Goal: Task Accomplishment & Management: Manage account settings

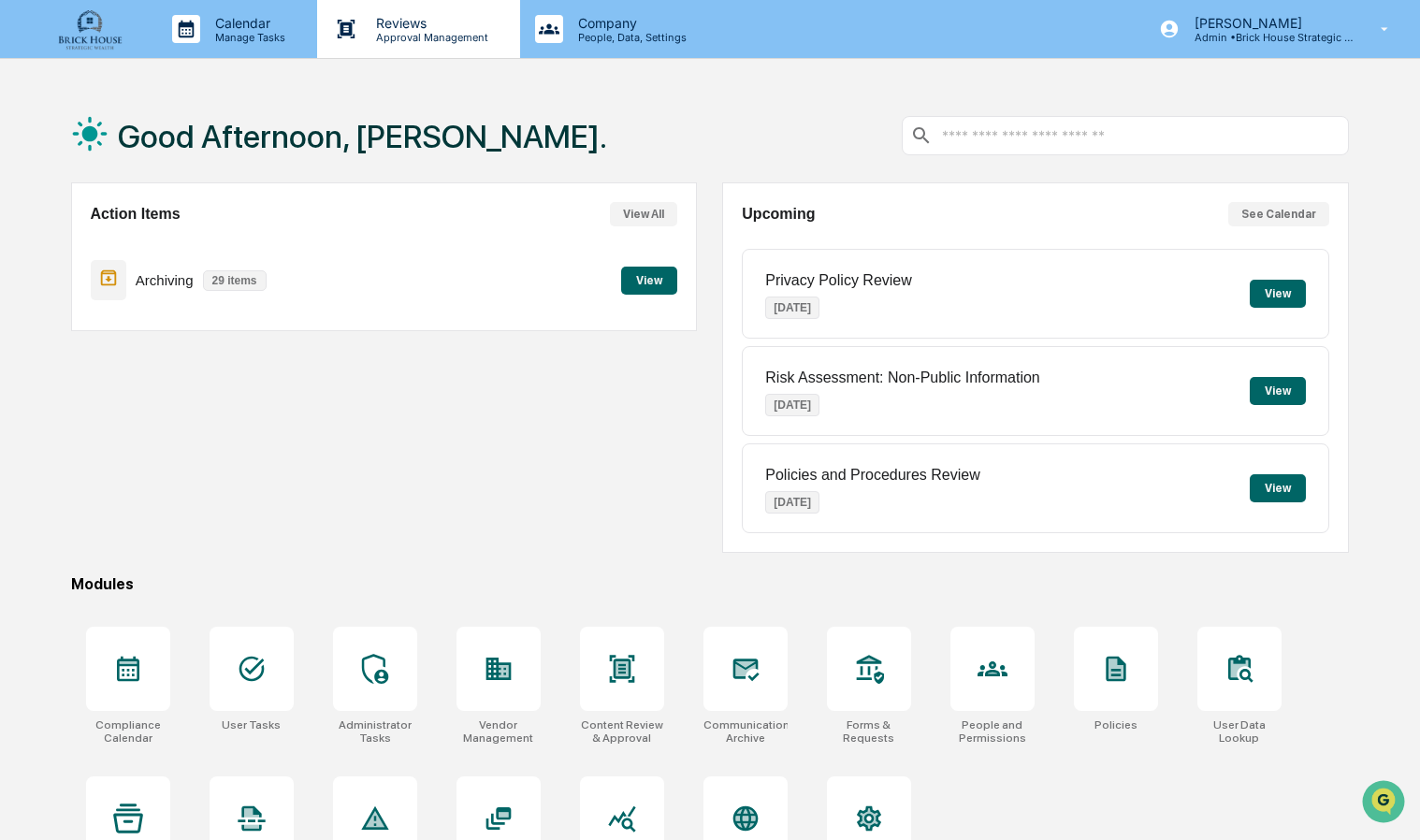
click at [406, 24] on p "Reviews" at bounding box center [429, 22] width 137 height 16
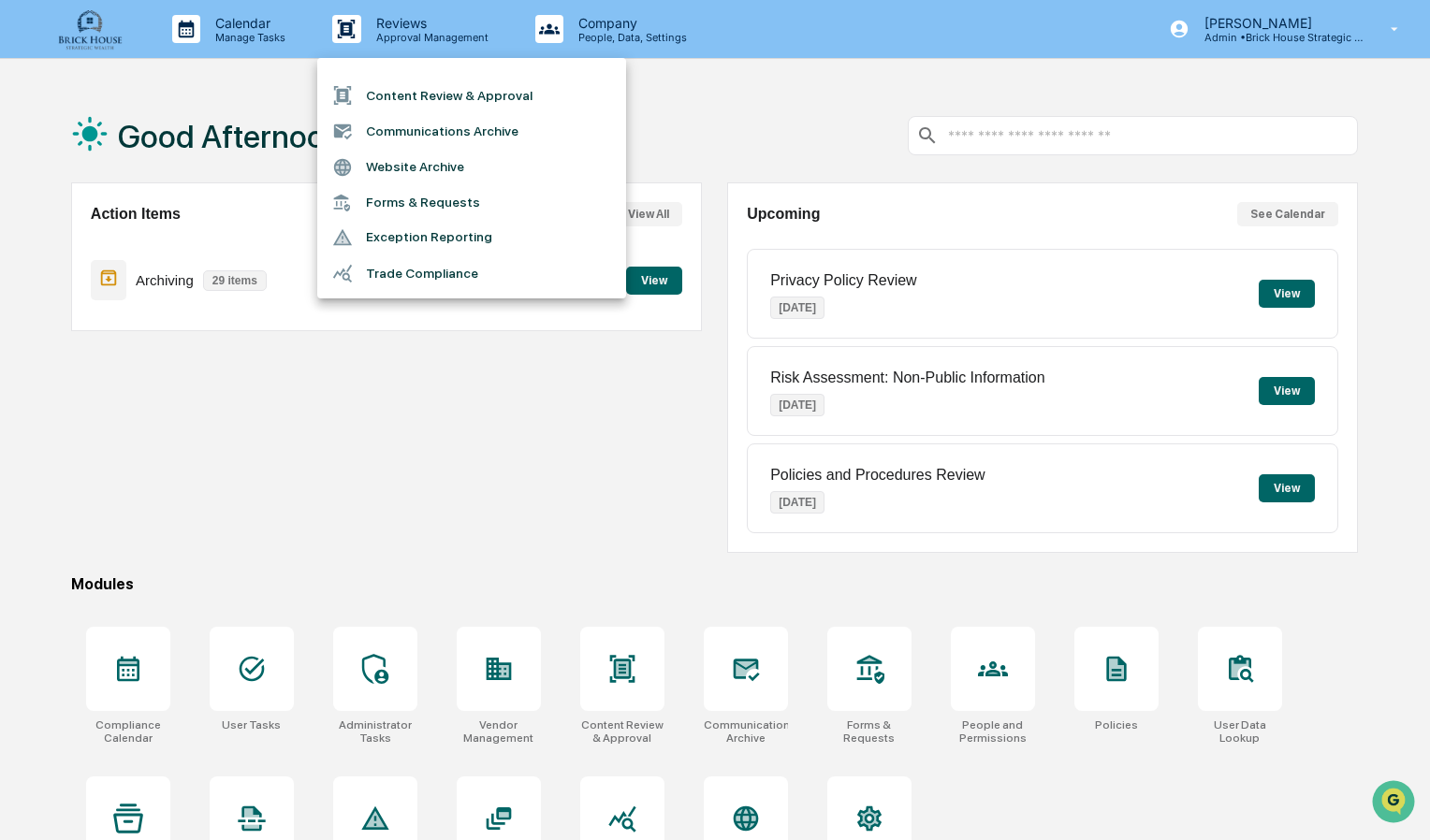
click at [421, 133] on li "Communications Archive" at bounding box center [471, 131] width 309 height 36
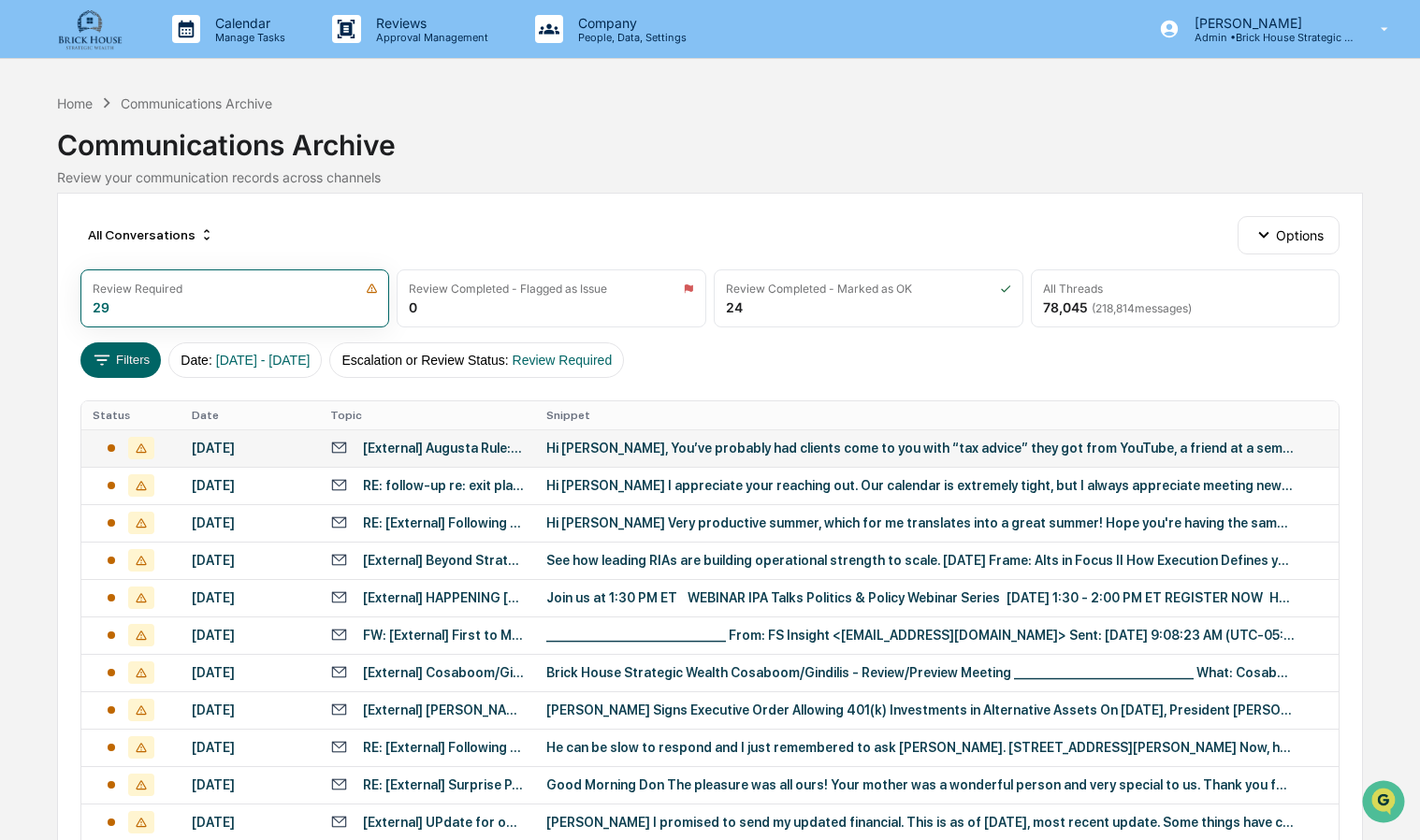
click at [655, 451] on div "Hi [PERSON_NAME], You’ve probably had clients come to you with “tax advice” the…" at bounding box center [920, 447] width 749 height 15
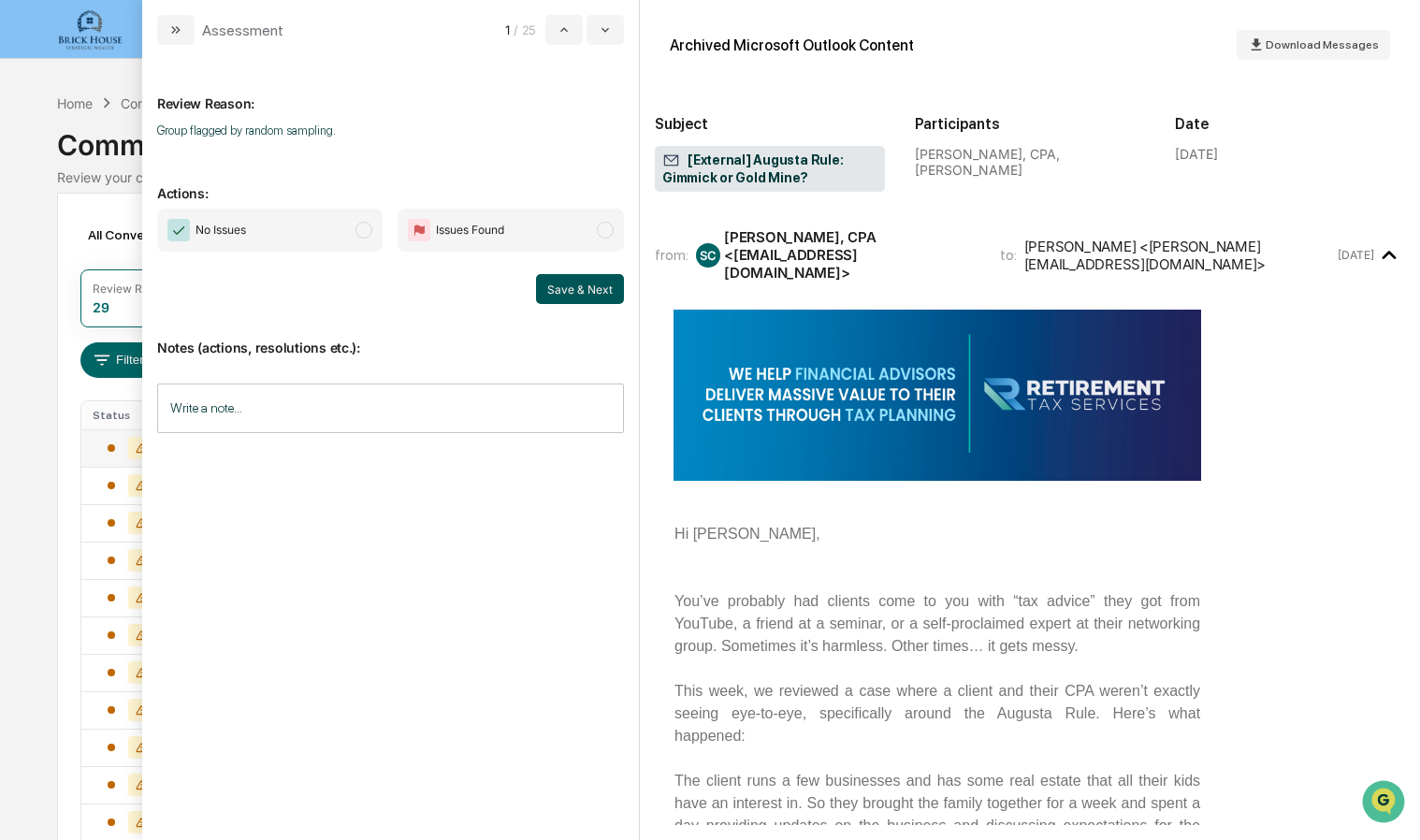
click at [584, 290] on button "Save & Next" at bounding box center [580, 289] width 88 height 30
click at [610, 28] on icon "modal" at bounding box center [604, 29] width 15 height 15
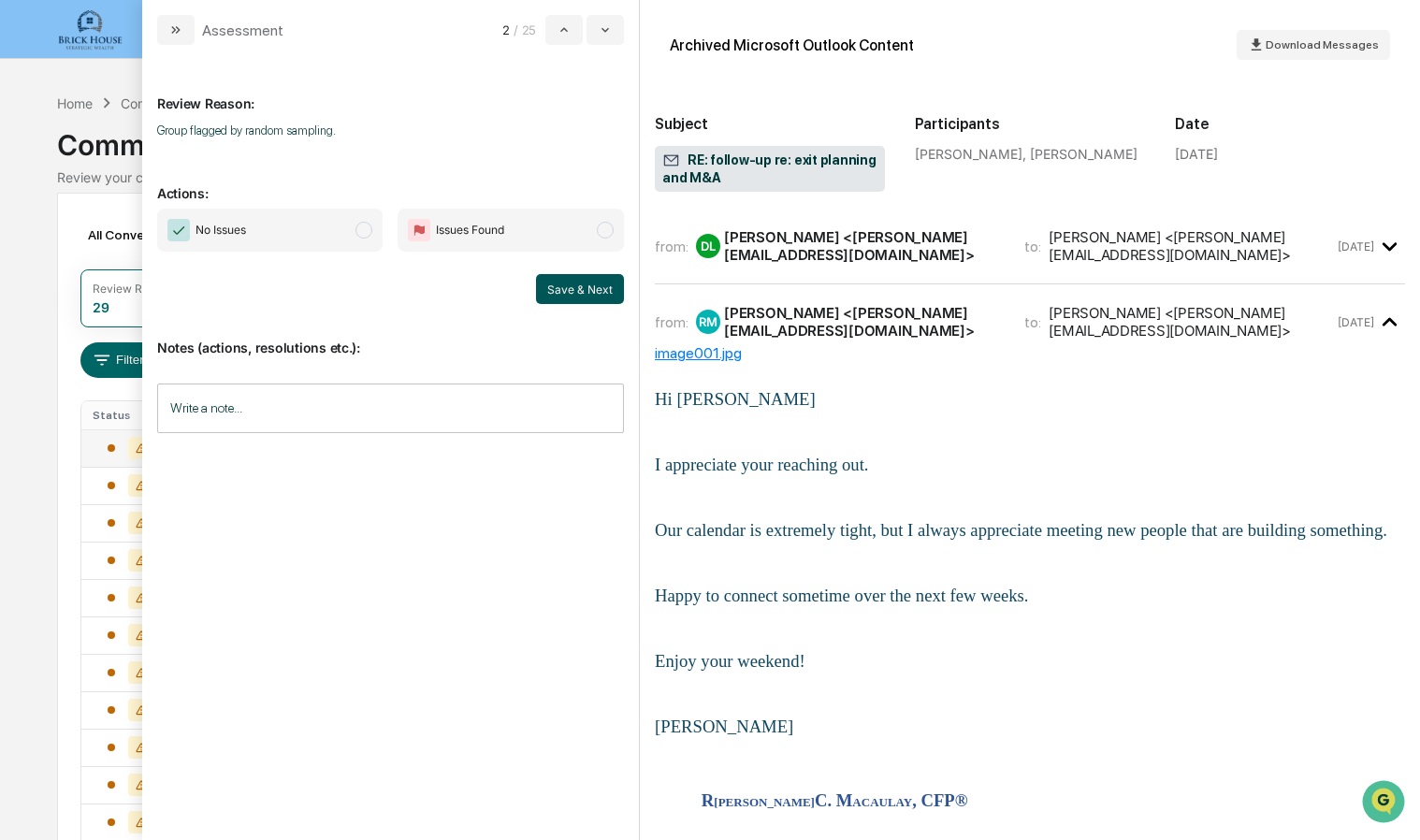
click at [568, 280] on button "Save & Next" at bounding box center [580, 289] width 88 height 30
click at [381, 236] on span "No Issues" at bounding box center [270, 230] width 226 height 43
click at [558, 280] on button "Save & Next" at bounding box center [580, 289] width 88 height 30
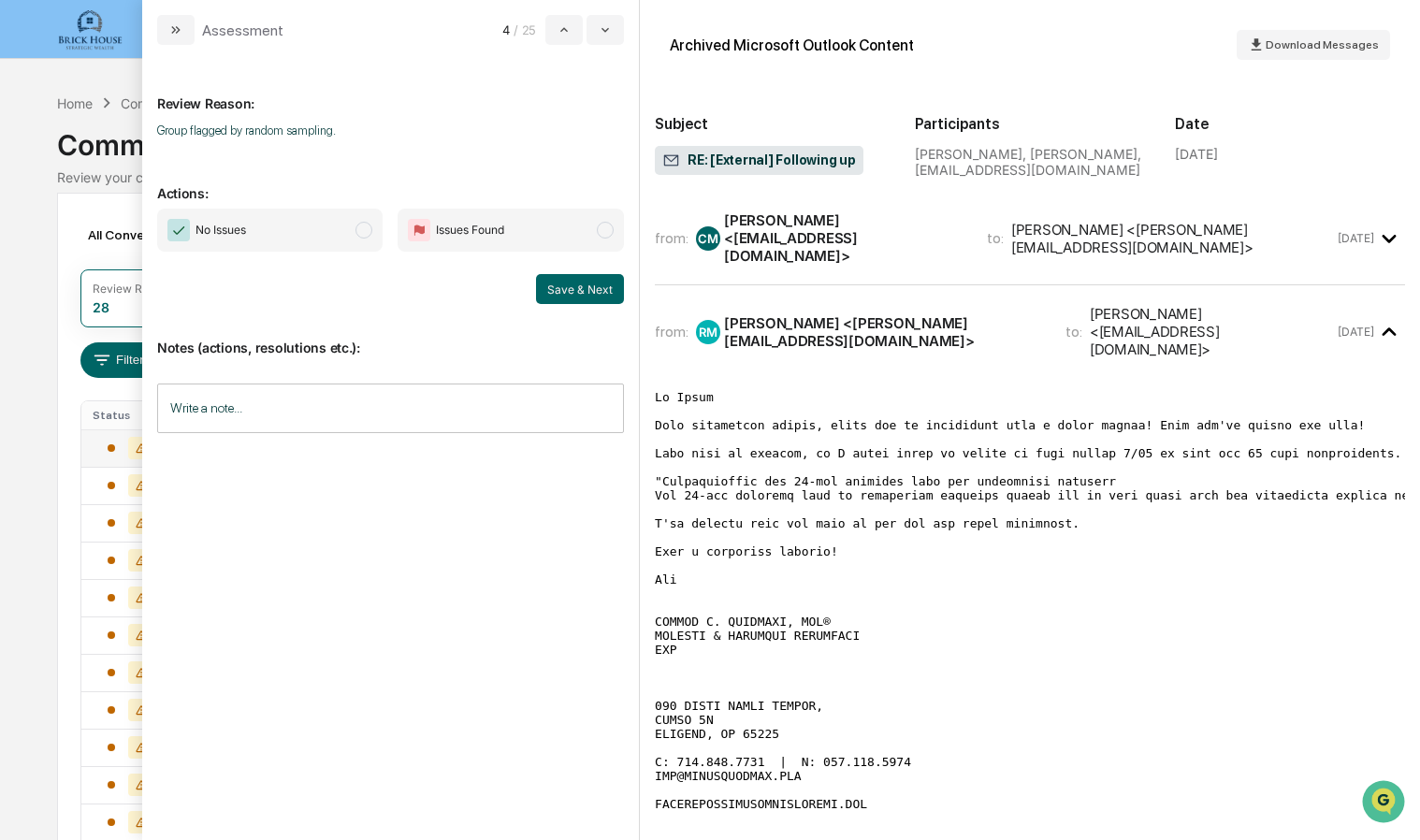
click at [374, 232] on span "No Issues" at bounding box center [270, 230] width 226 height 43
click at [565, 294] on button "Save & Next" at bounding box center [580, 289] width 88 height 30
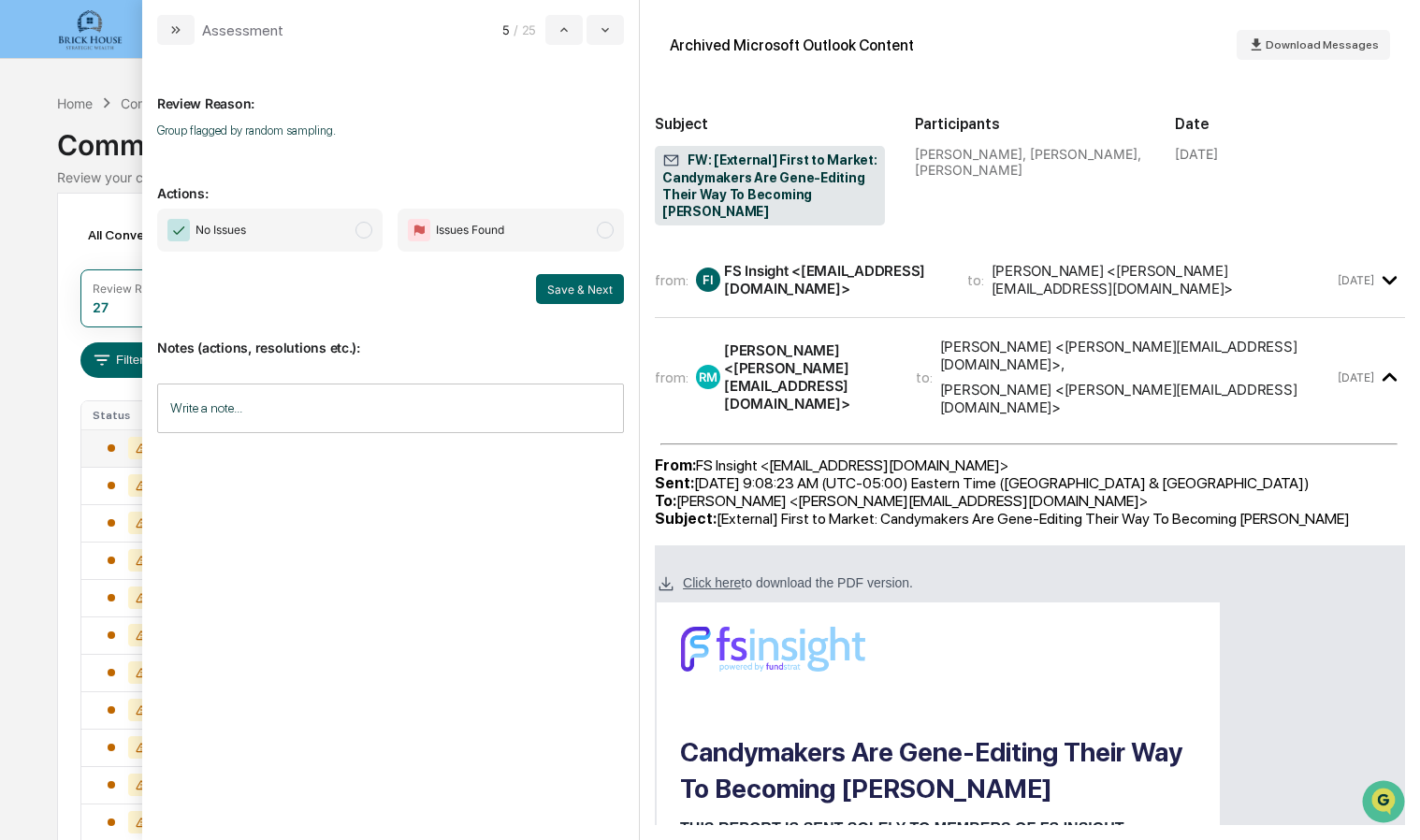
click at [358, 232] on span "No Issues" at bounding box center [270, 230] width 226 height 43
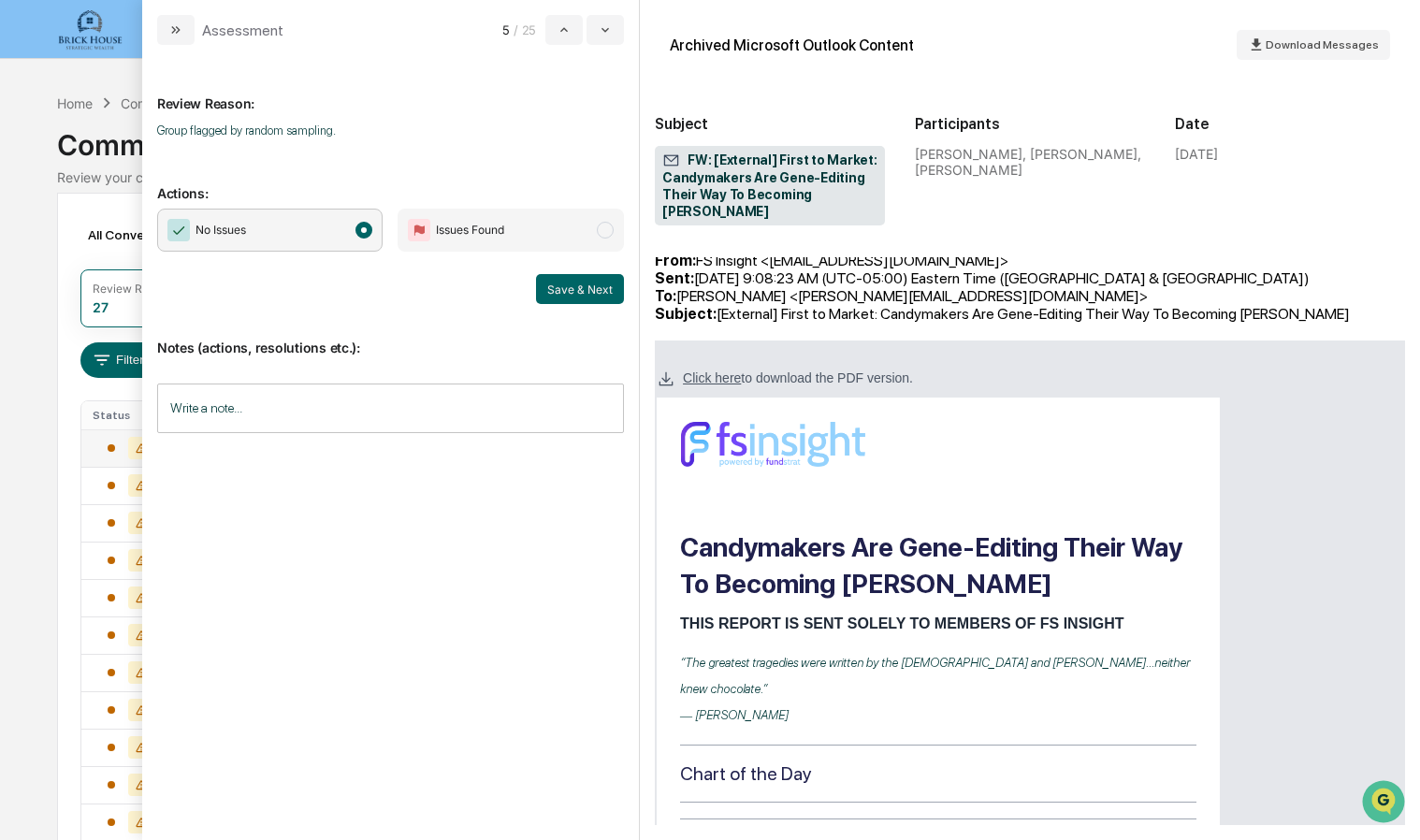
scroll to position [206, 0]
click at [562, 289] on button "Save & Next" at bounding box center [580, 289] width 88 height 30
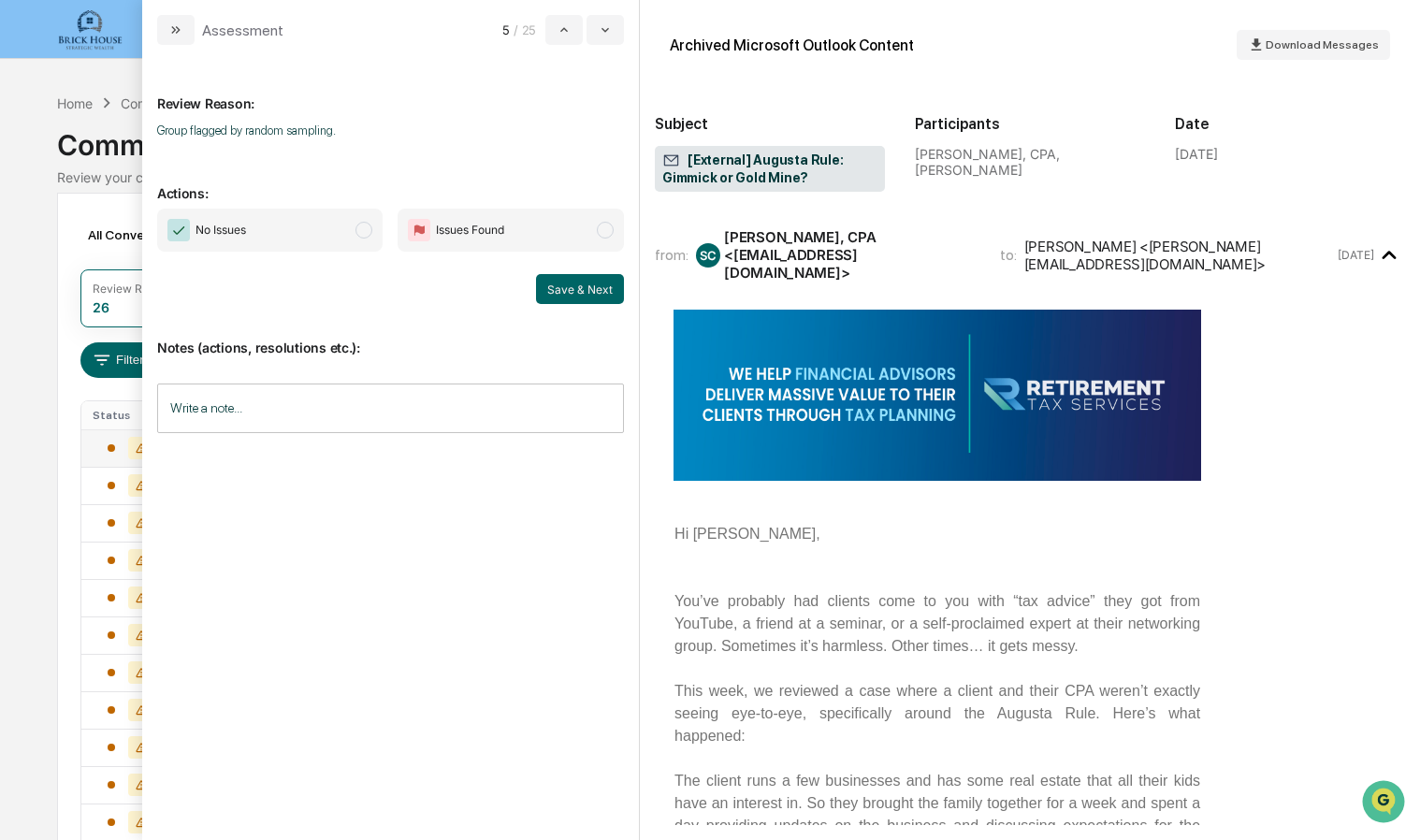
click at [365, 230] on span "modal" at bounding box center [364, 230] width 16 height 16
click at [570, 278] on button "Save & Next" at bounding box center [580, 289] width 88 height 30
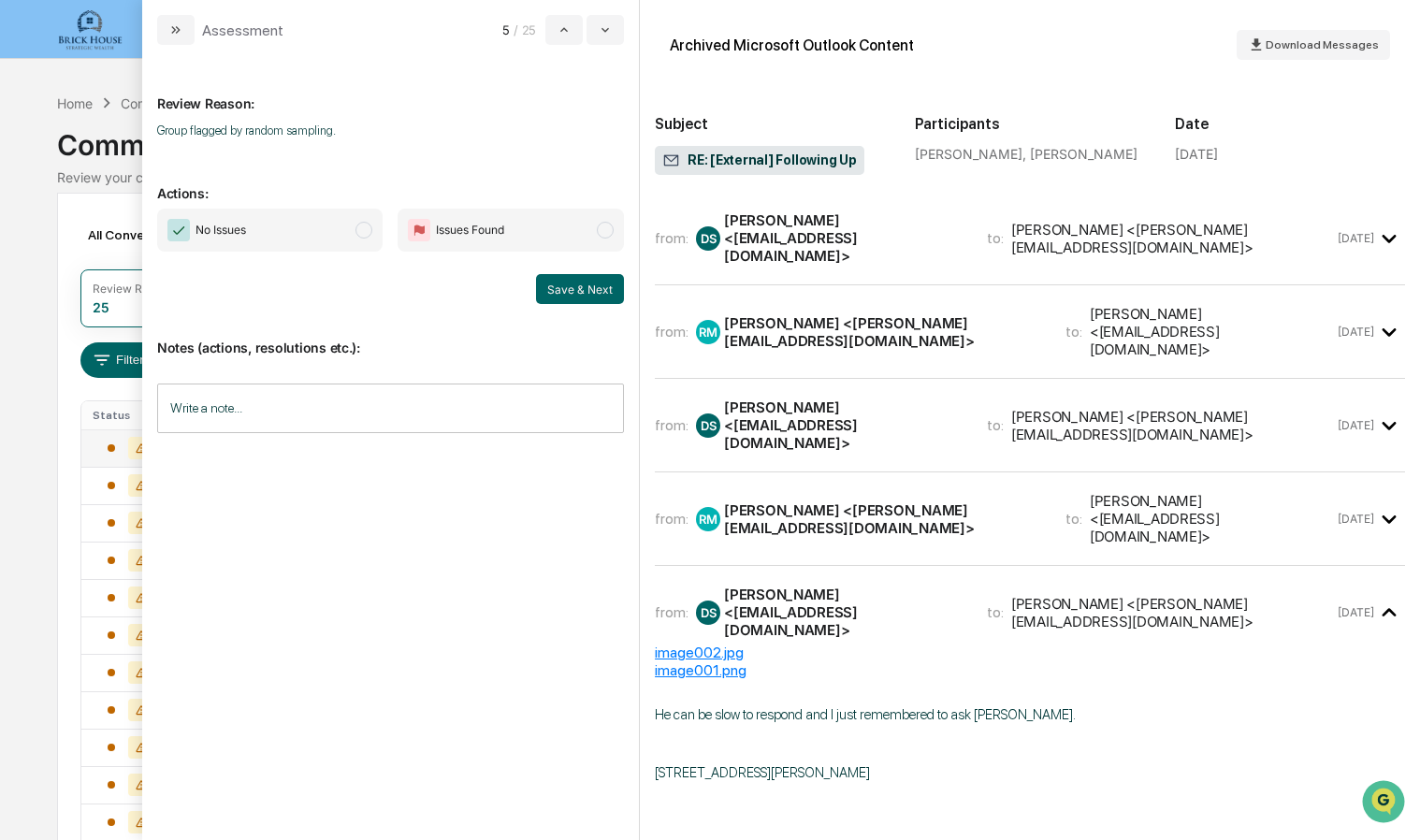
click at [362, 230] on span "modal" at bounding box center [364, 230] width 16 height 16
click at [823, 488] on div "from: [PERSON_NAME] [PERSON_NAME] <[PERSON_NAME][EMAIL_ADDRESS][DOMAIN_NAME]> t…" at bounding box center [1030, 527] width 751 height 79
click at [862, 501] on div "[PERSON_NAME] <[PERSON_NAME][EMAIL_ADDRESS][DOMAIN_NAME]>" at bounding box center [884, 519] width 319 height 36
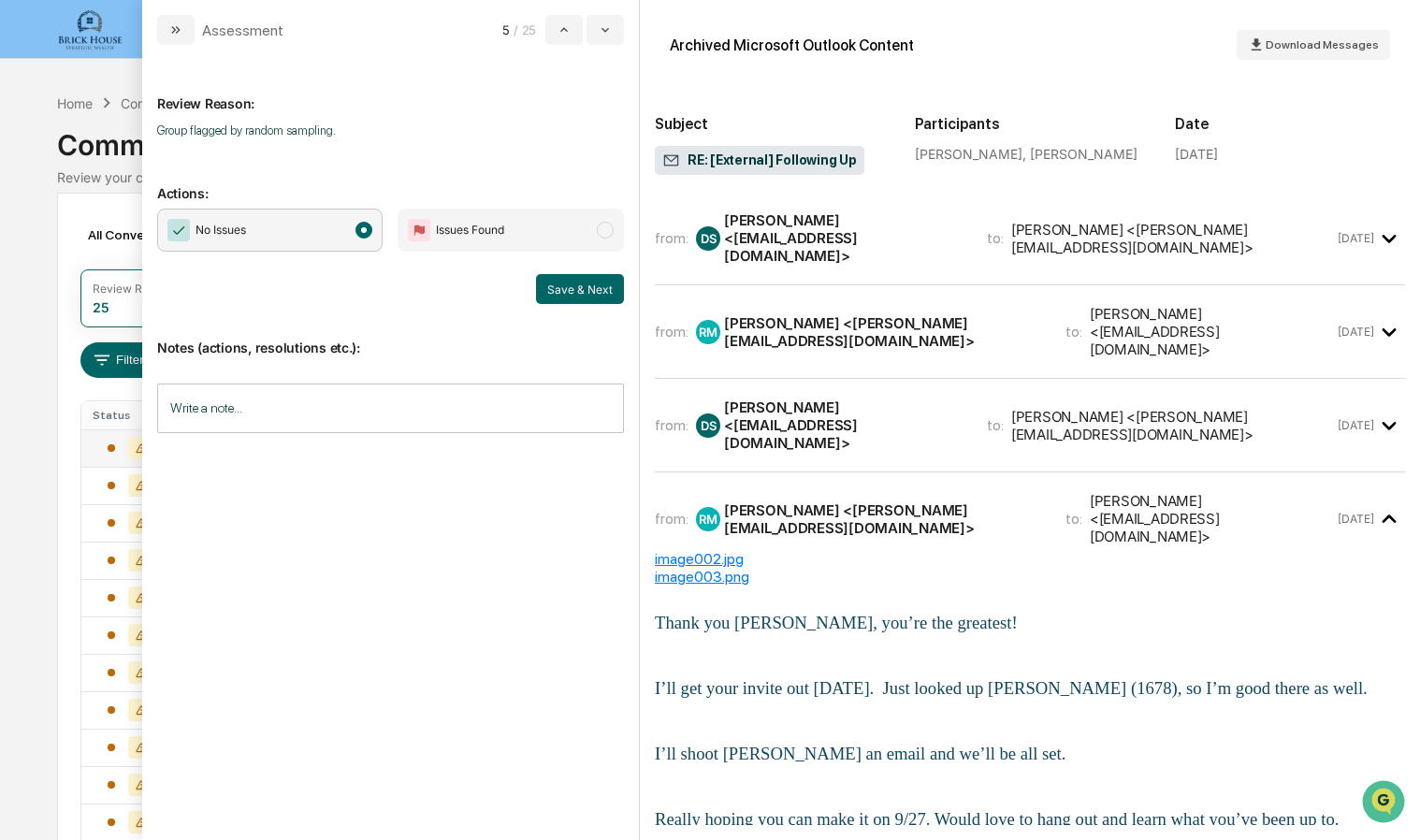
click at [838, 399] on div "[PERSON_NAME] <[EMAIL_ADDRESS][DOMAIN_NAME]>" at bounding box center [845, 425] width 241 height 53
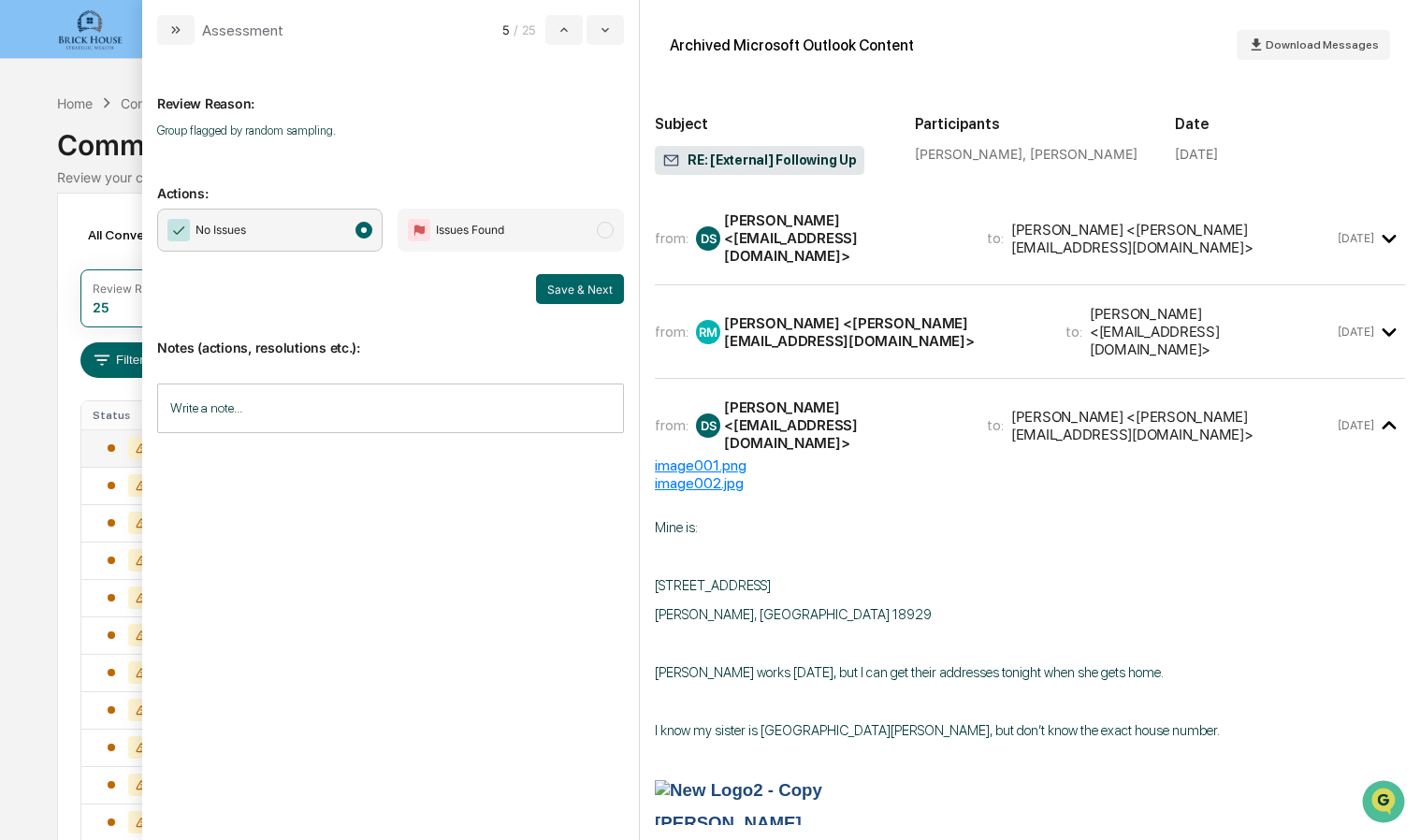
click at [833, 321] on div "from: [PERSON_NAME] [PERSON_NAME] <[PERSON_NAME][EMAIL_ADDRESS][DOMAIN_NAME]> t…" at bounding box center [1030, 332] width 751 height 63
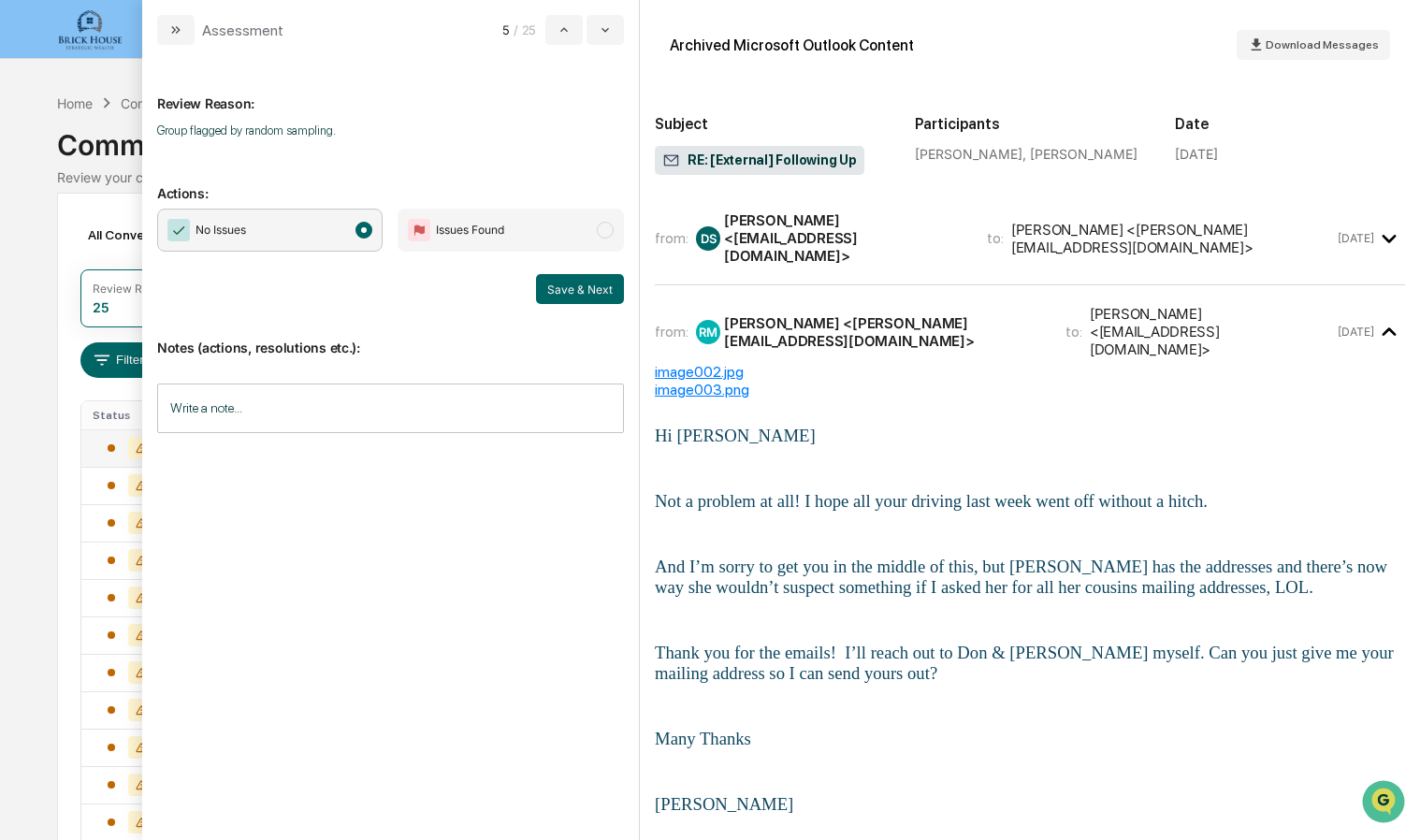
click at [820, 236] on div "[PERSON_NAME] <[EMAIL_ADDRESS][DOMAIN_NAME]>" at bounding box center [845, 238] width 241 height 53
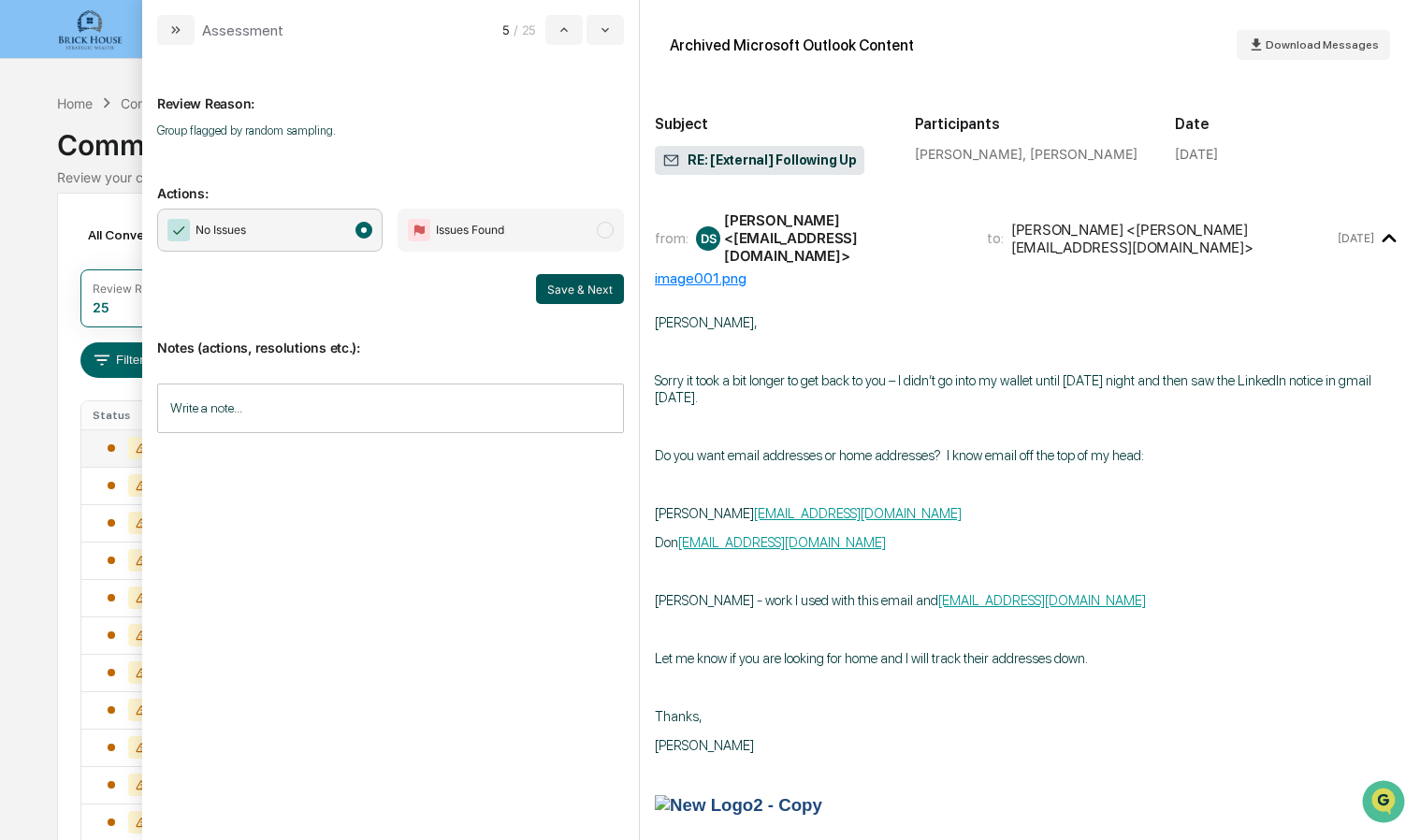
click at [588, 297] on button "Save & Next" at bounding box center [580, 289] width 88 height 30
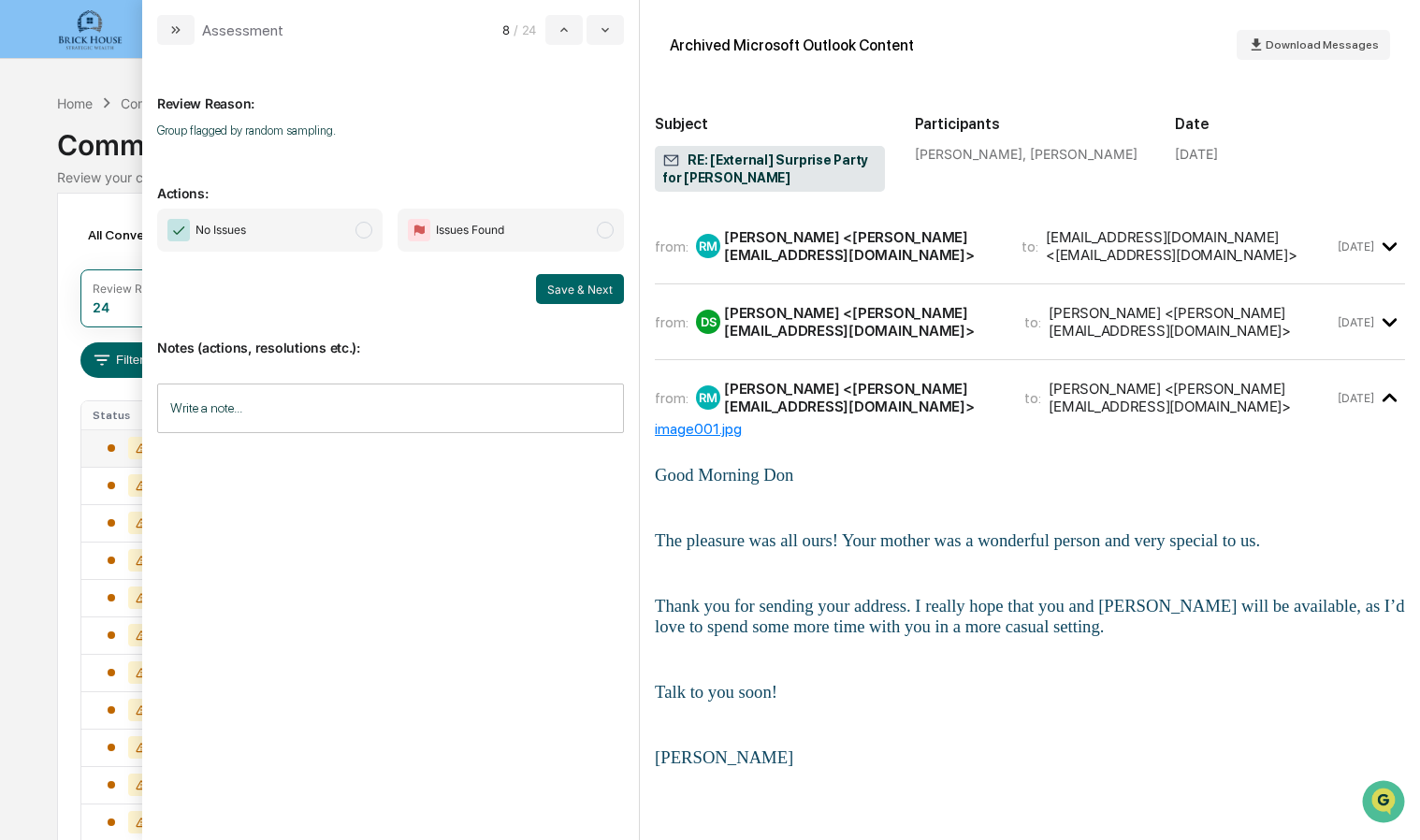
click at [878, 253] on div "[PERSON_NAME] <[PERSON_NAME][EMAIL_ADDRESS][DOMAIN_NAME]>" at bounding box center [862, 245] width 275 height 36
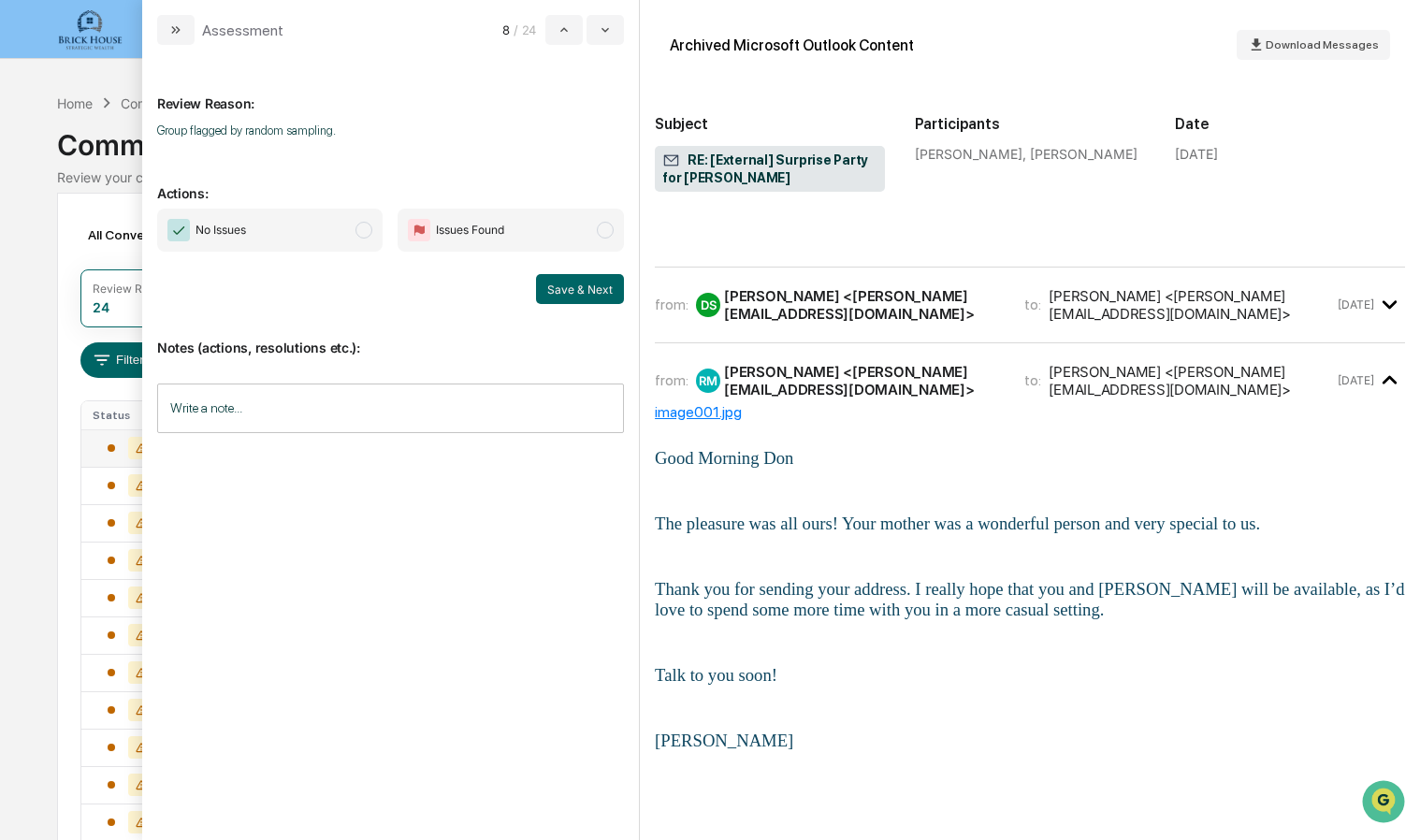
scroll to position [1625, 0]
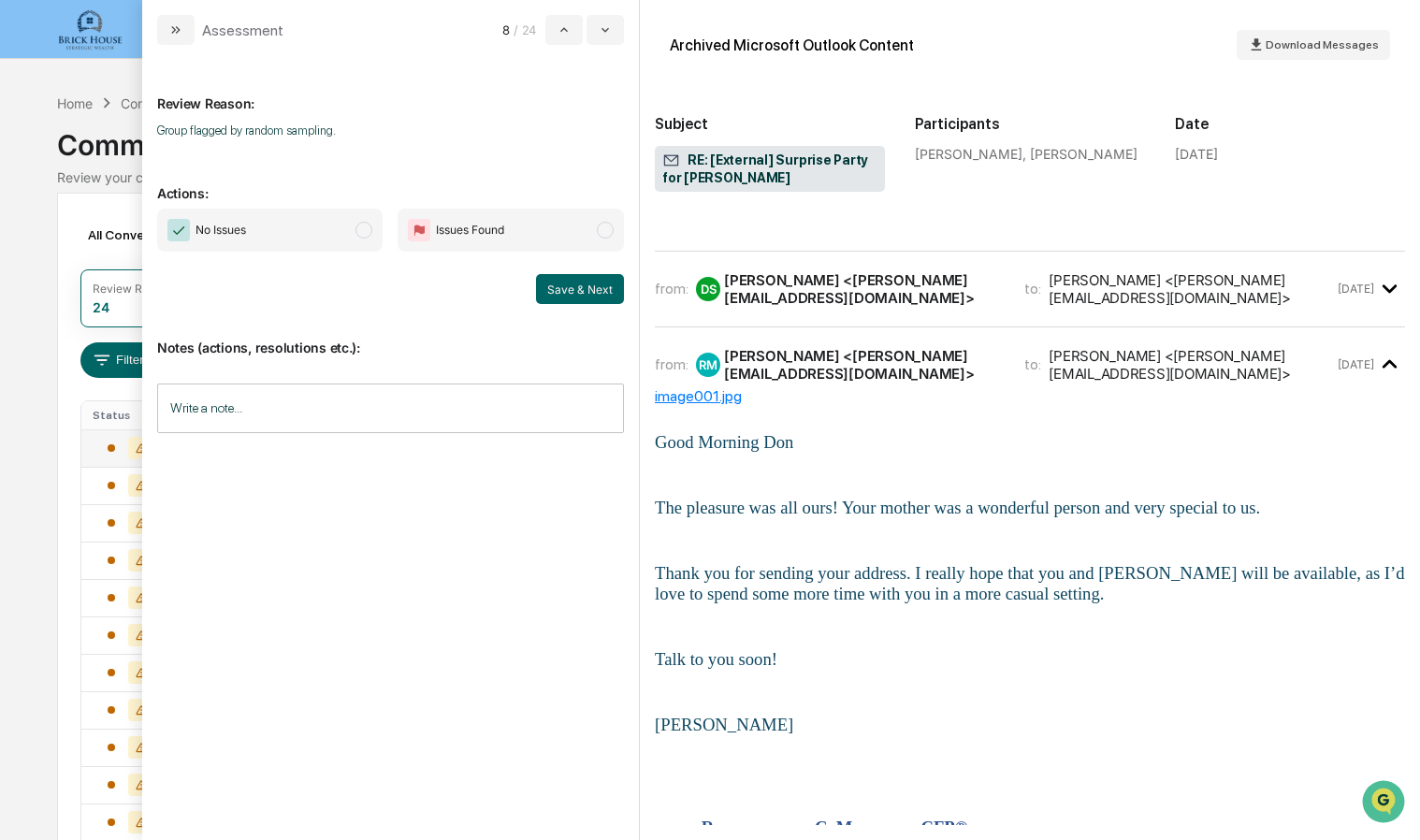
click at [965, 272] on div "from: DS [PERSON_NAME] <[PERSON_NAME][EMAIL_ADDRESS][DOMAIN_NAME]> to: [PERSON_…" at bounding box center [994, 289] width 679 height 36
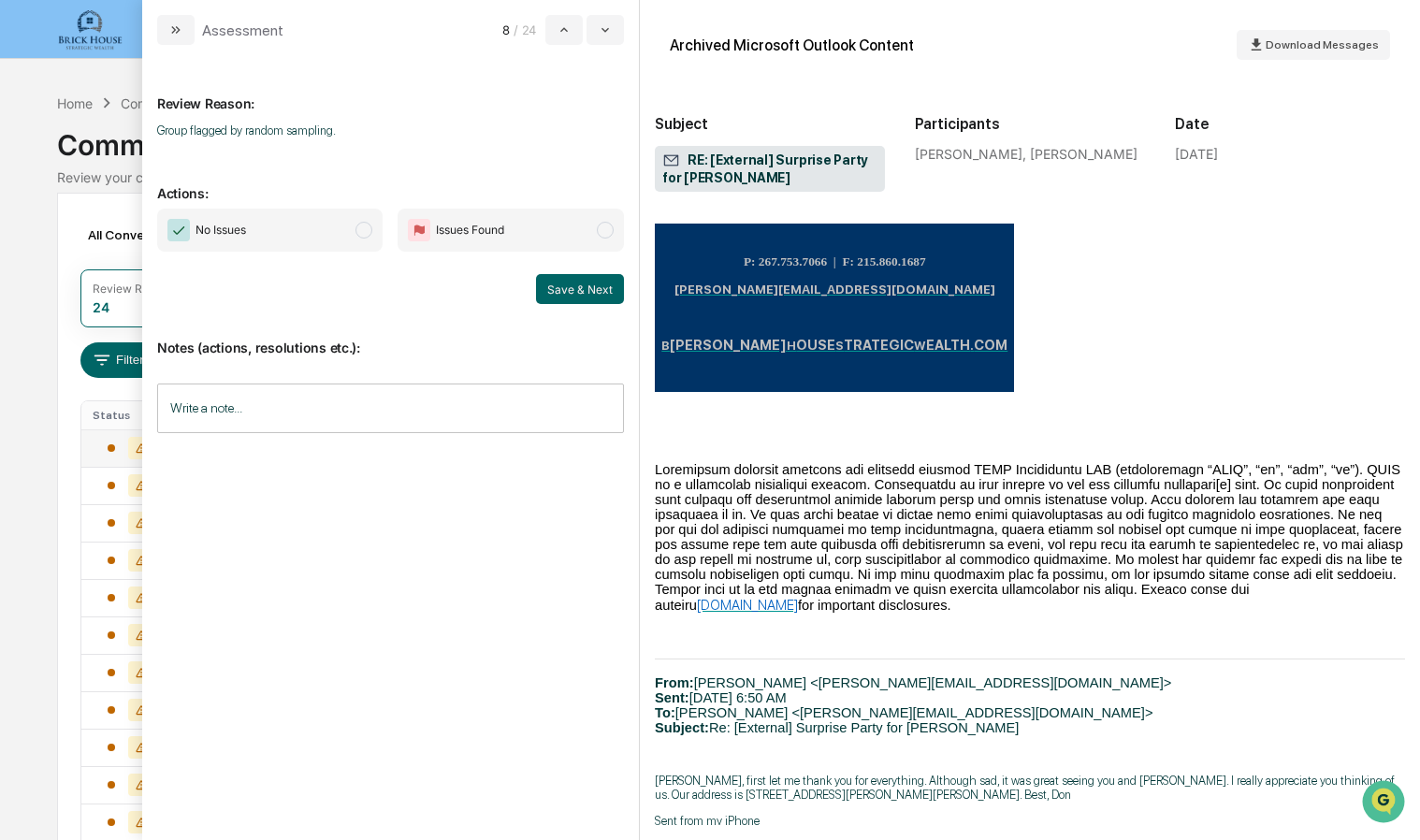
scroll to position [4301, 0]
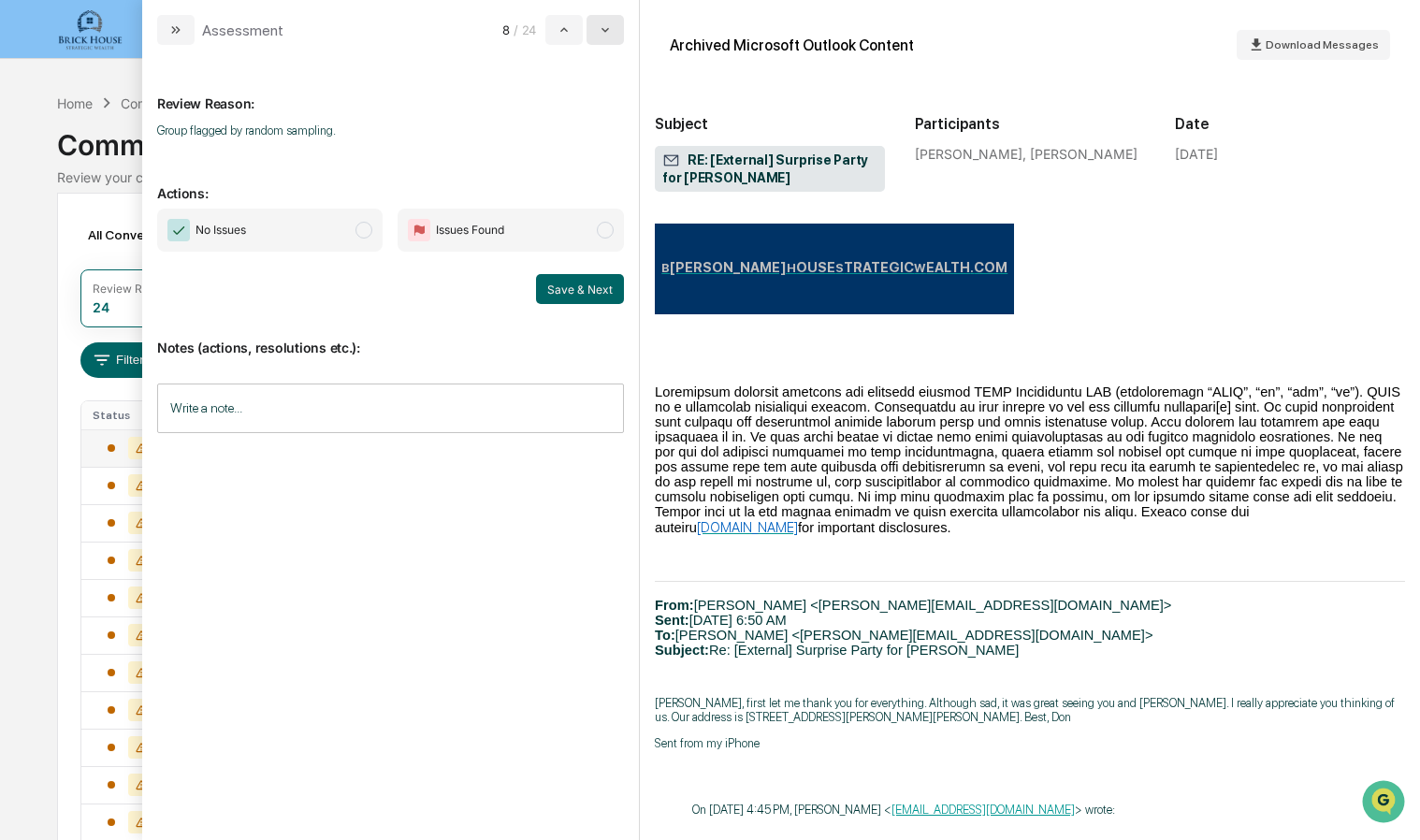
click at [606, 26] on icon "modal" at bounding box center [604, 29] width 15 height 15
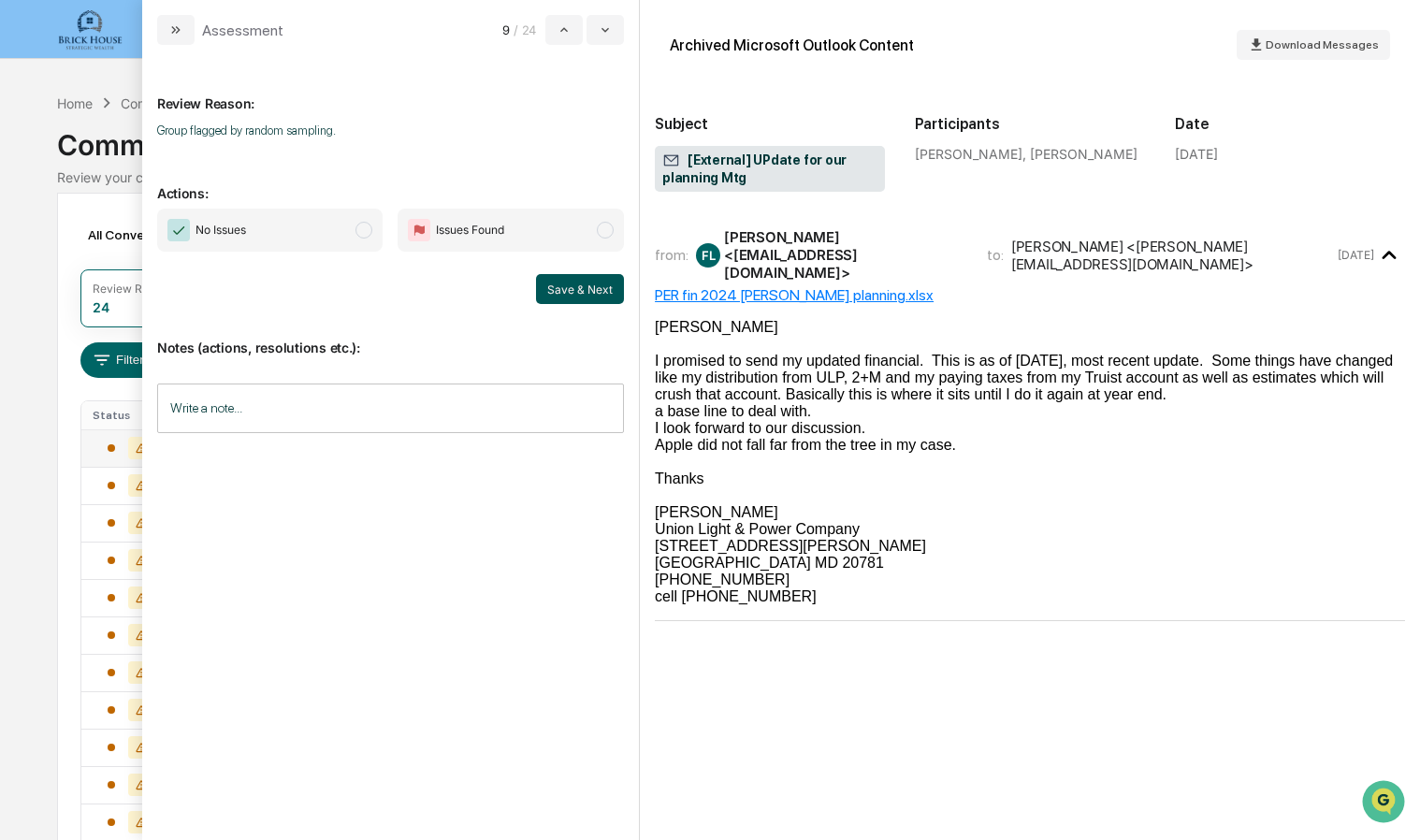
click at [574, 283] on button "Save & Next" at bounding box center [580, 289] width 88 height 30
click at [582, 288] on button "Save & Next" at bounding box center [580, 289] width 88 height 30
click at [368, 224] on span "modal" at bounding box center [364, 230] width 16 height 16
click at [579, 288] on button "Save & Next" at bounding box center [580, 289] width 88 height 30
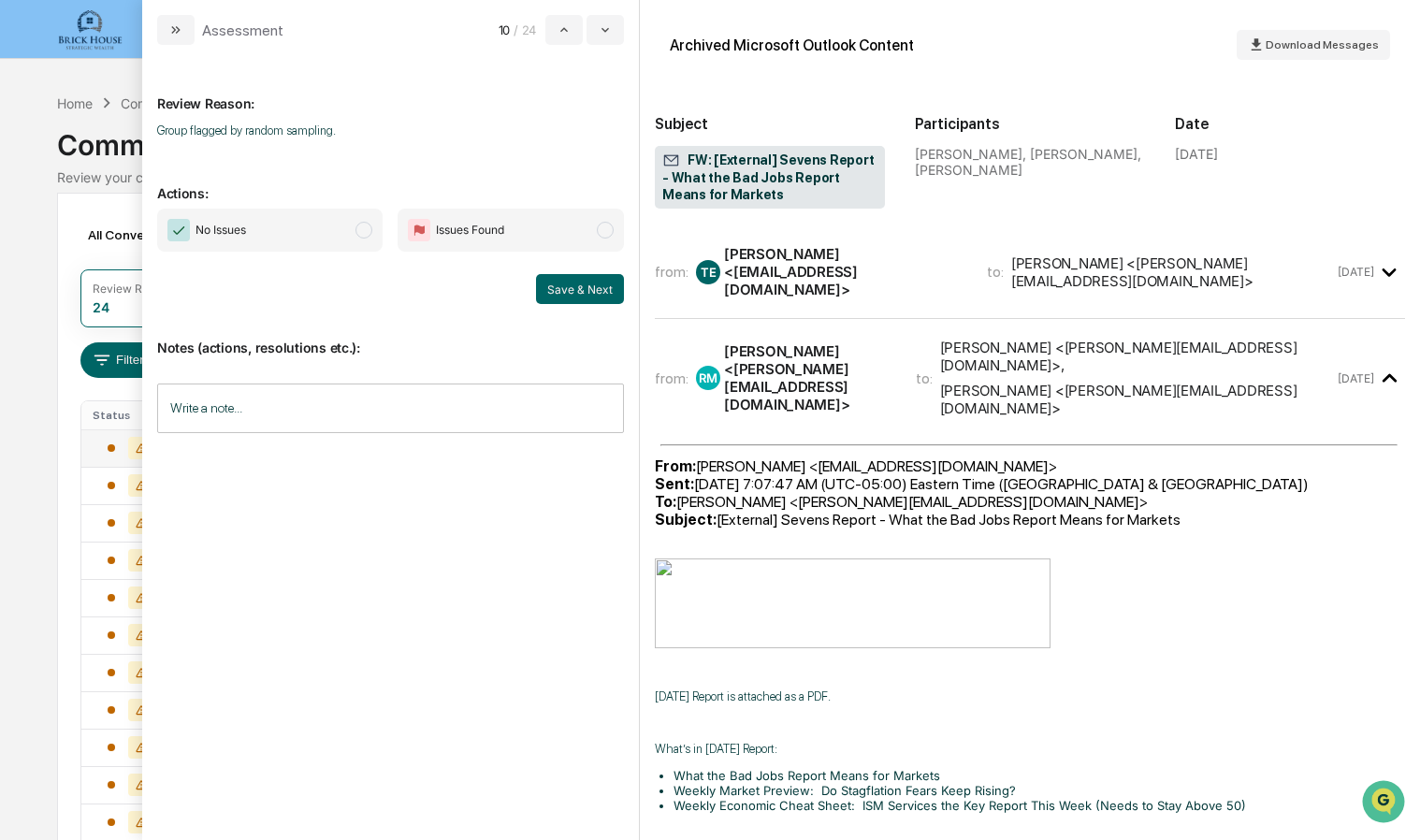
click at [367, 231] on span "modal" at bounding box center [364, 230] width 16 height 16
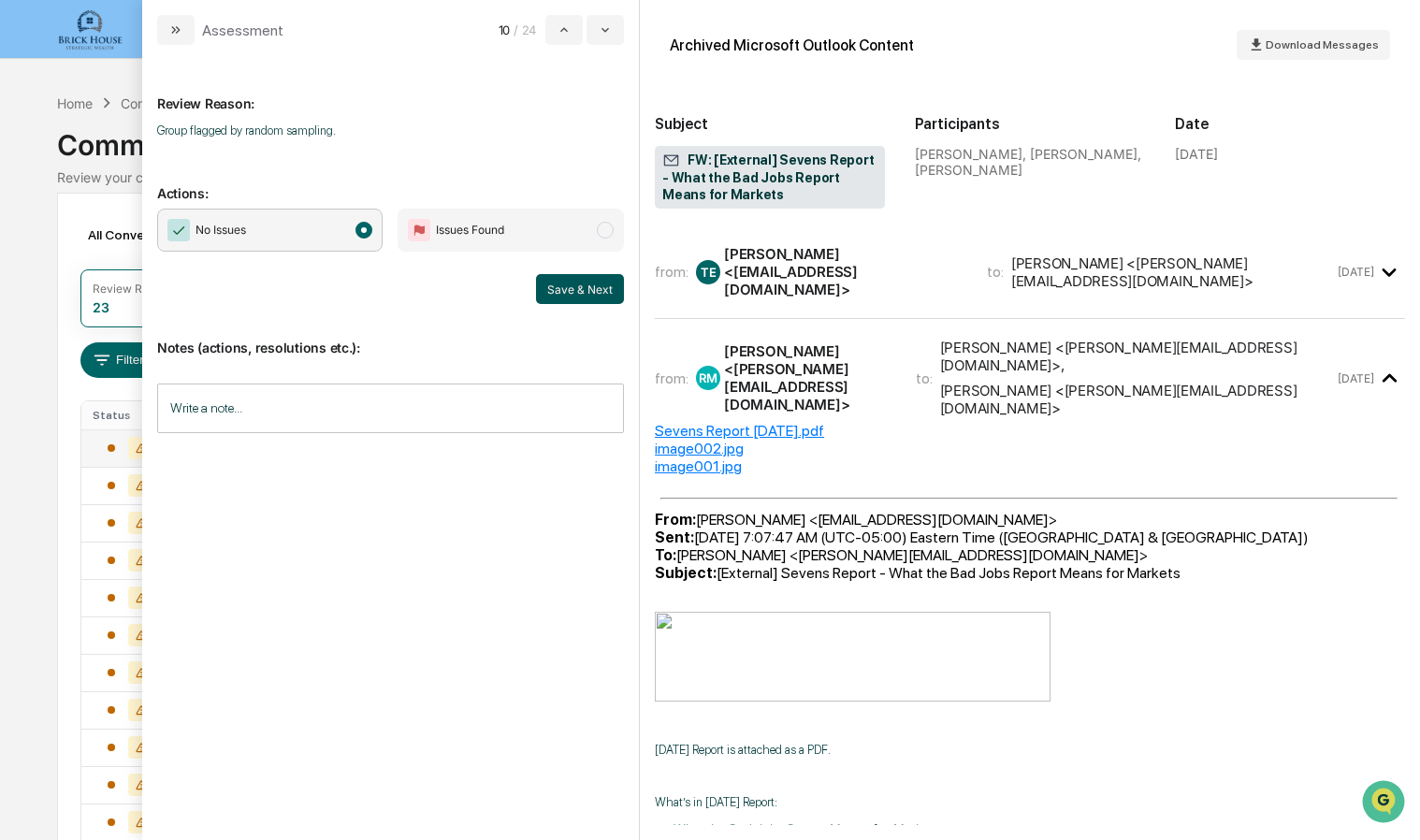
click at [572, 292] on button "Save & Next" at bounding box center [580, 289] width 88 height 30
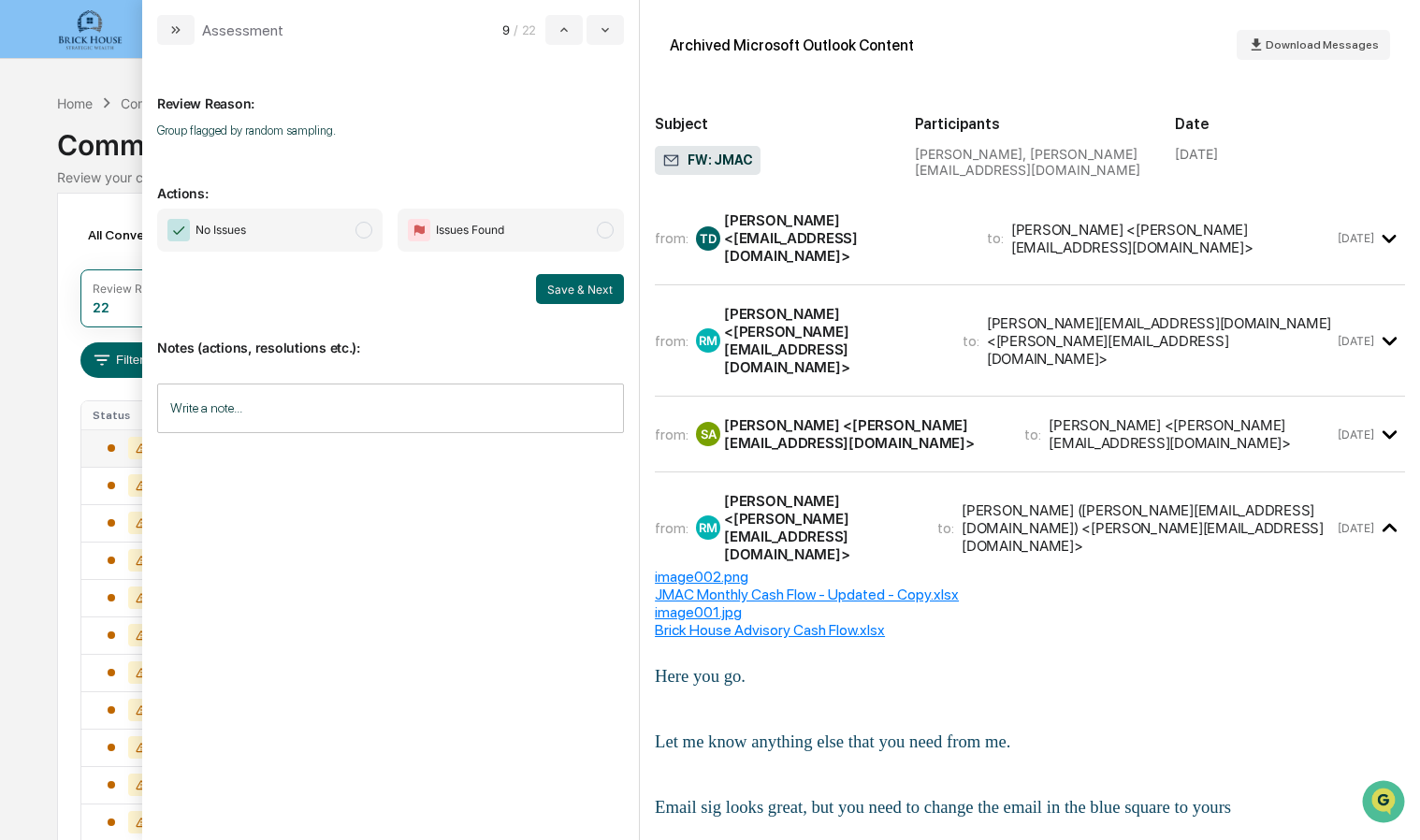
click at [375, 226] on span "No Issues" at bounding box center [270, 230] width 226 height 43
click at [578, 282] on button "Save & Next" at bounding box center [580, 289] width 88 height 30
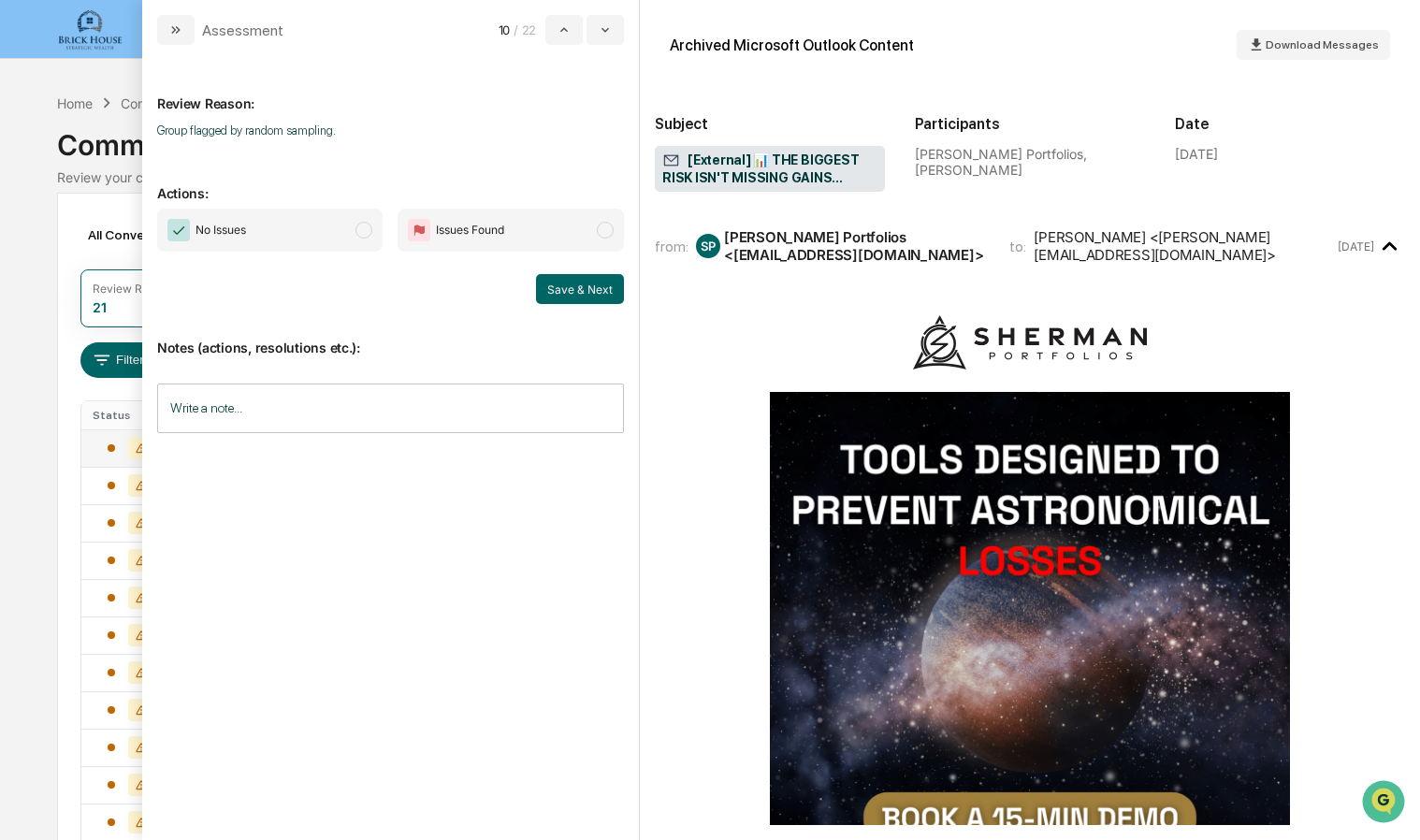
click at [372, 230] on span "modal" at bounding box center [364, 230] width 16 height 16
click at [558, 289] on button "Save & Next" at bounding box center [580, 289] width 88 height 30
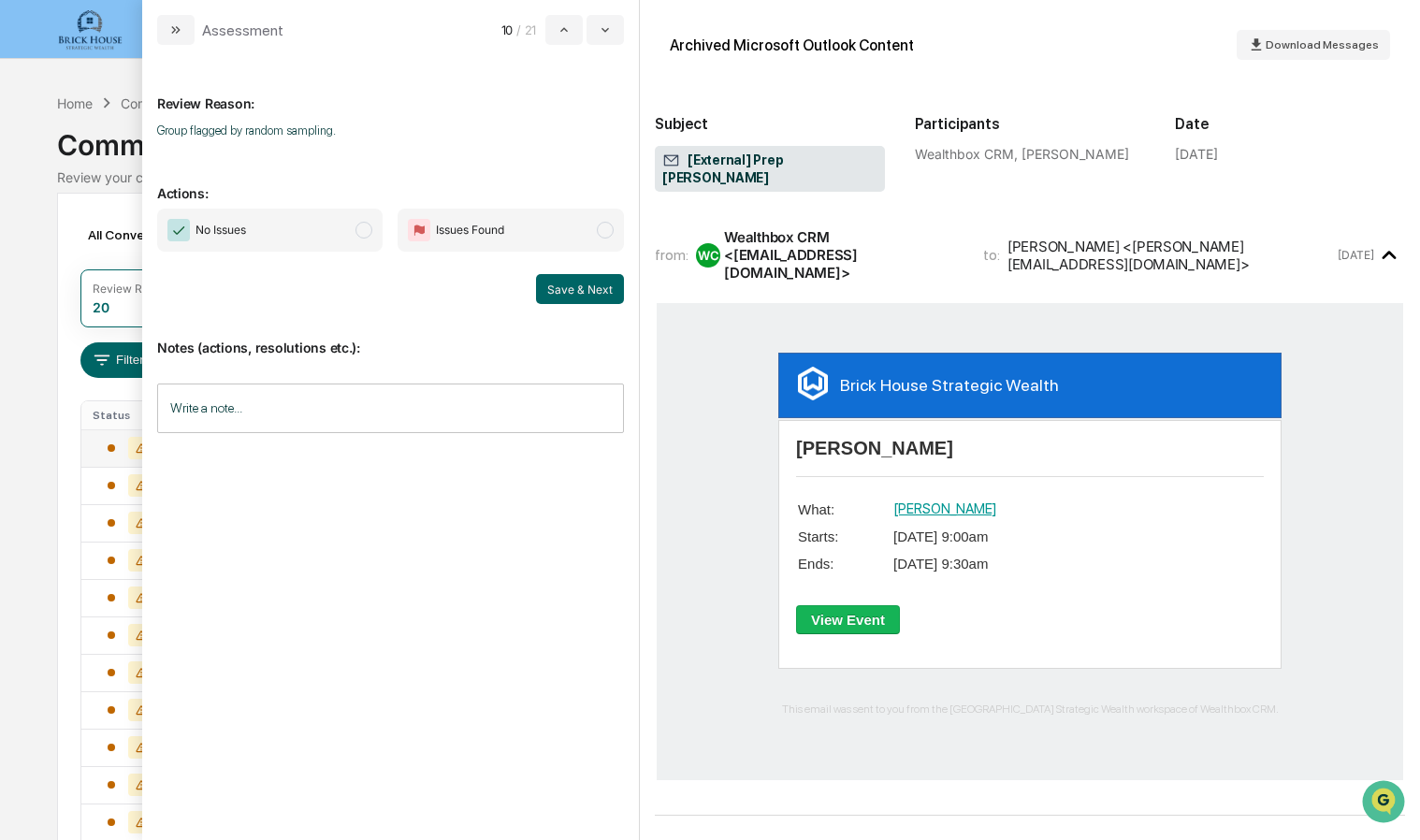
click at [367, 226] on span "modal" at bounding box center [364, 230] width 16 height 16
click at [575, 292] on button "Save & Next" at bounding box center [580, 289] width 88 height 30
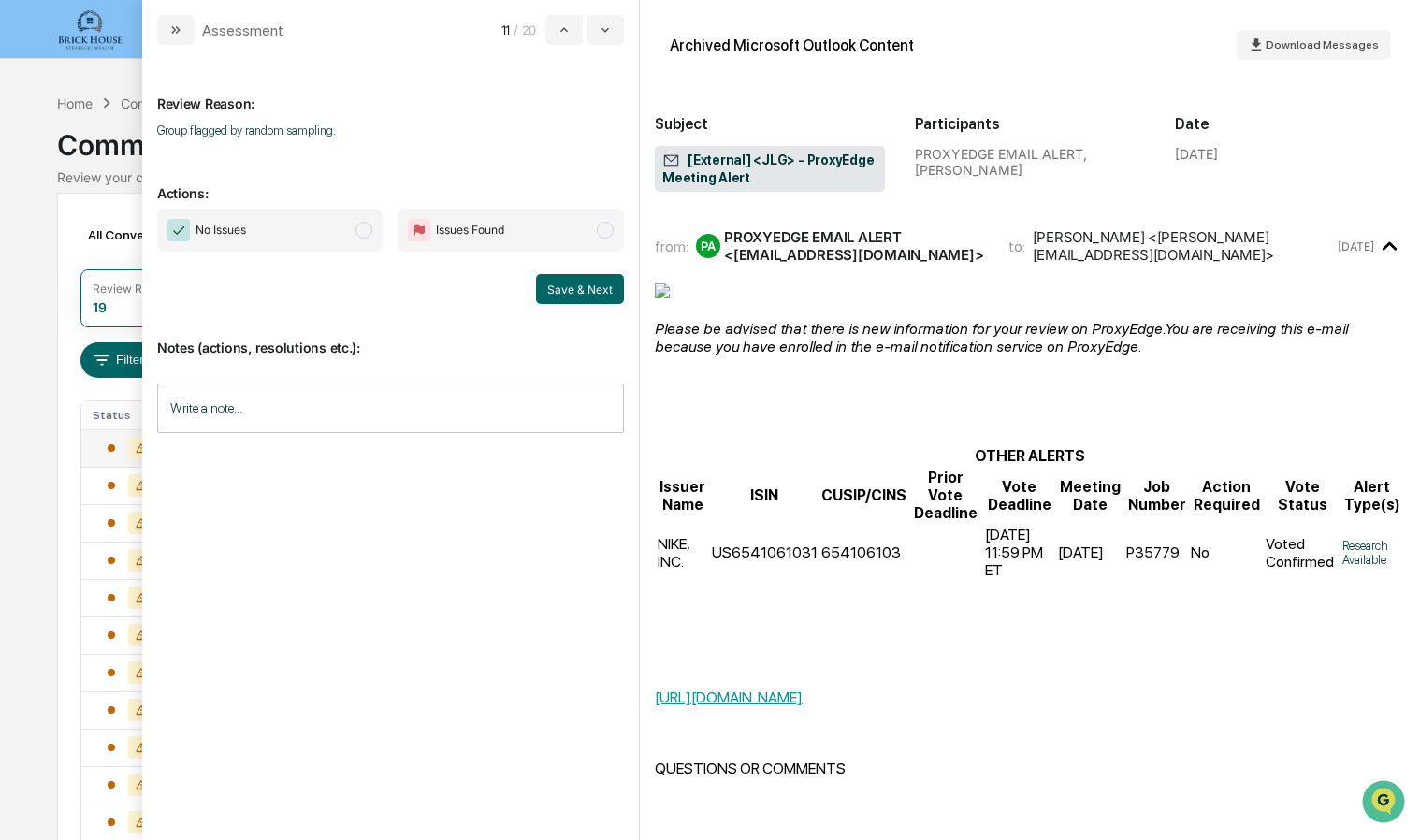
click at [369, 234] on span "modal" at bounding box center [364, 230] width 16 height 16
click at [571, 292] on button "Save & Next" at bounding box center [580, 289] width 88 height 30
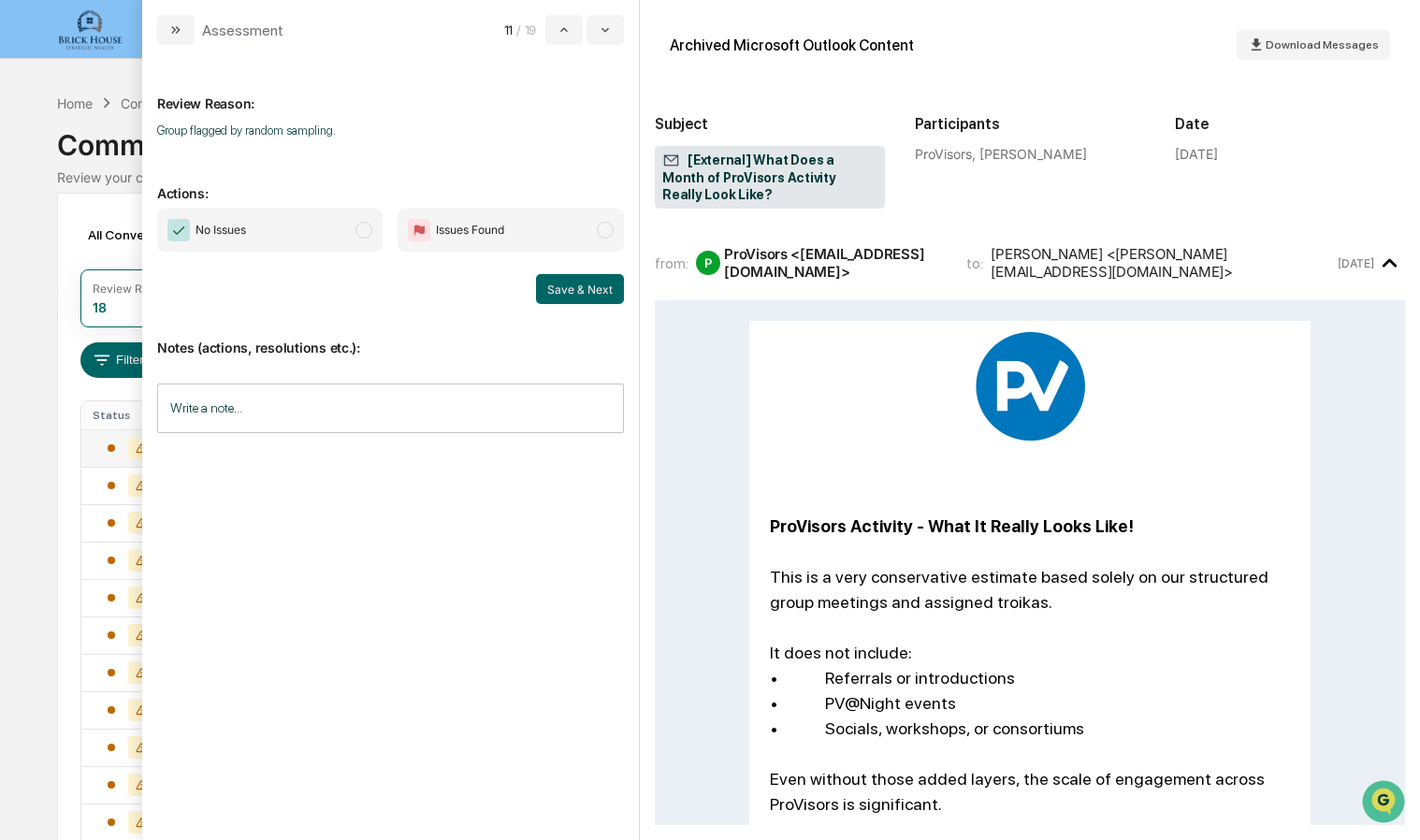
click at [359, 226] on span "modal" at bounding box center [364, 230] width 16 height 16
click at [577, 303] on button "Save & Next" at bounding box center [580, 289] width 88 height 30
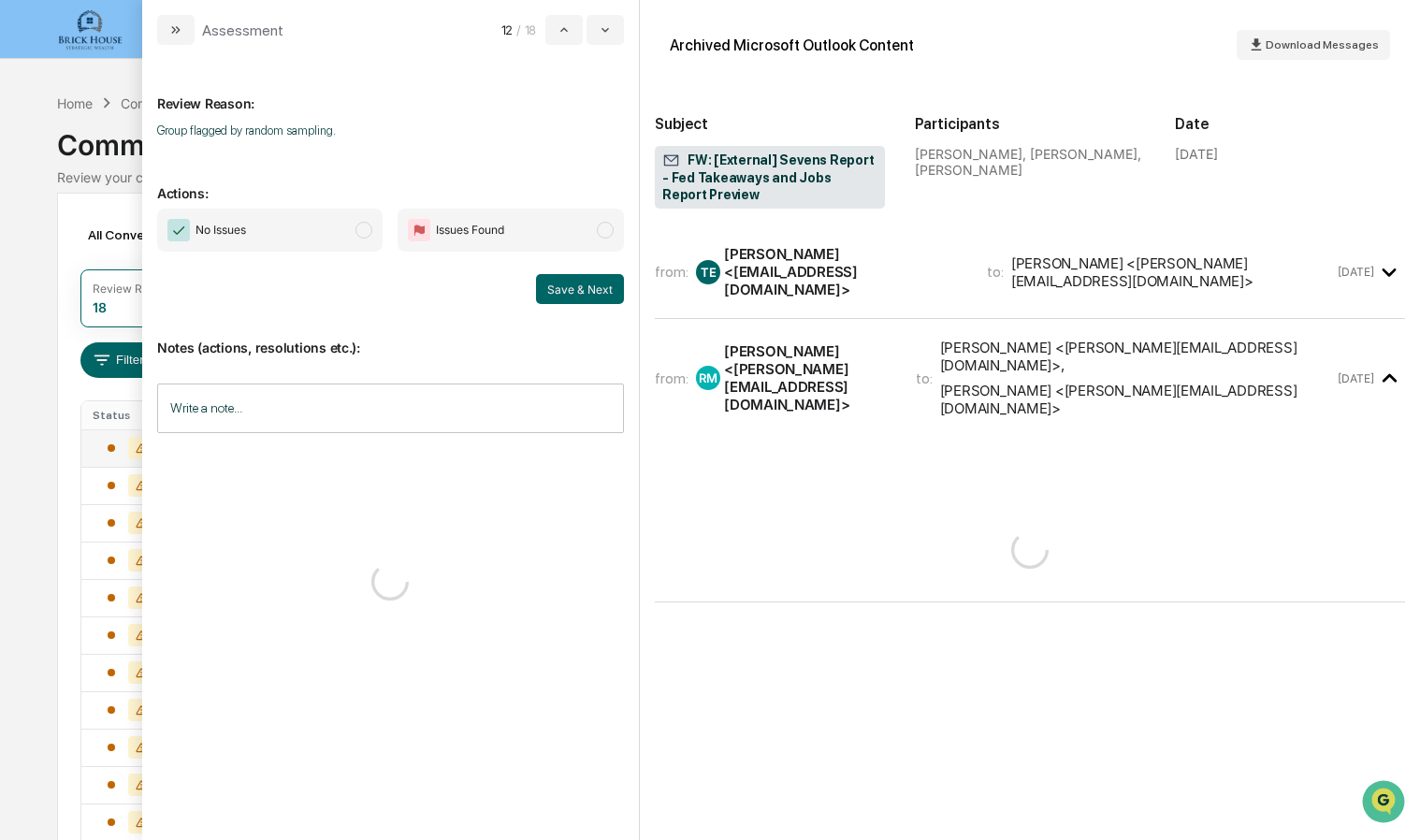
click at [584, 300] on button "Save & Next" at bounding box center [580, 289] width 88 height 30
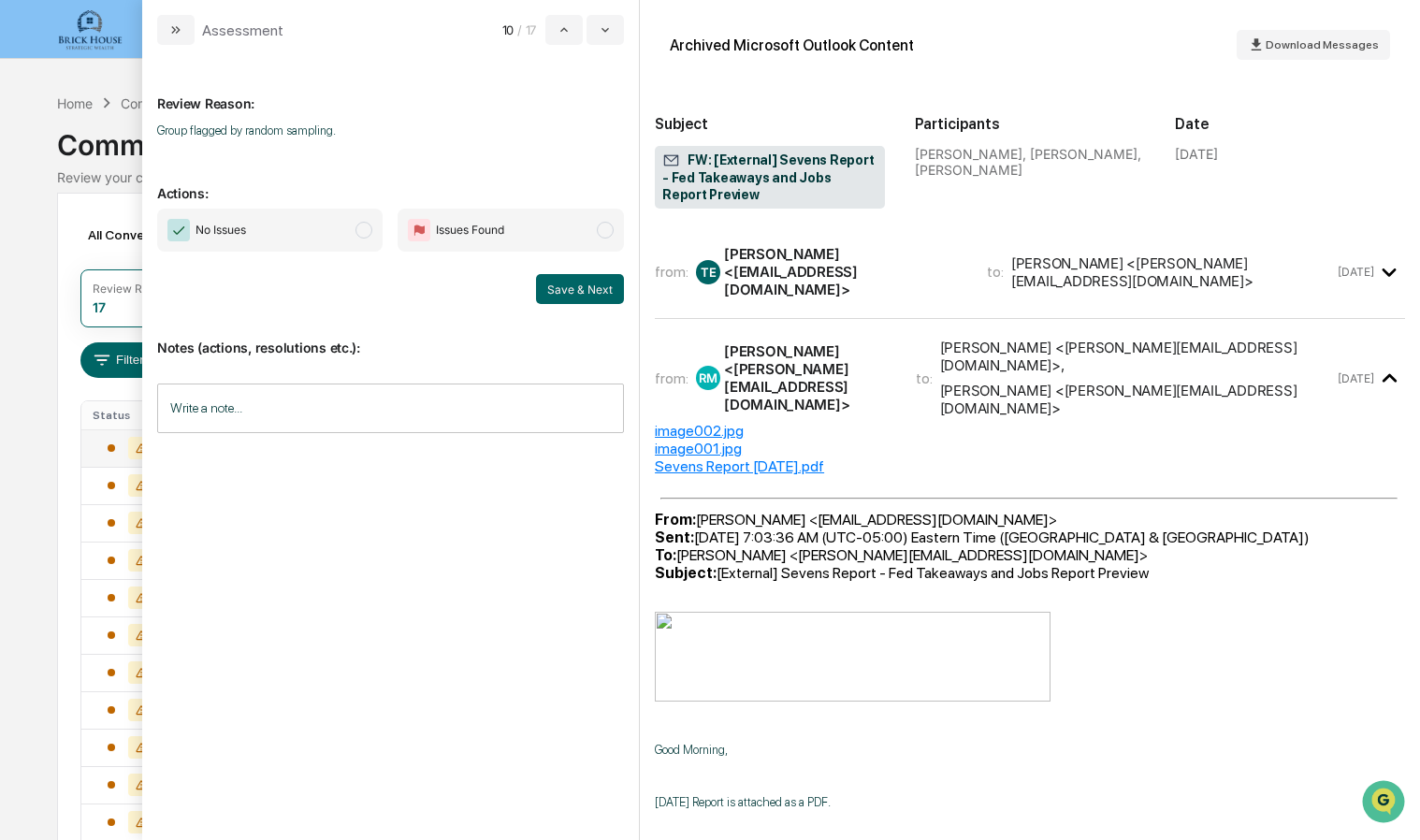
click at [374, 225] on span "No Issues" at bounding box center [270, 230] width 226 height 43
click at [576, 275] on button "Save & Next" at bounding box center [580, 289] width 88 height 30
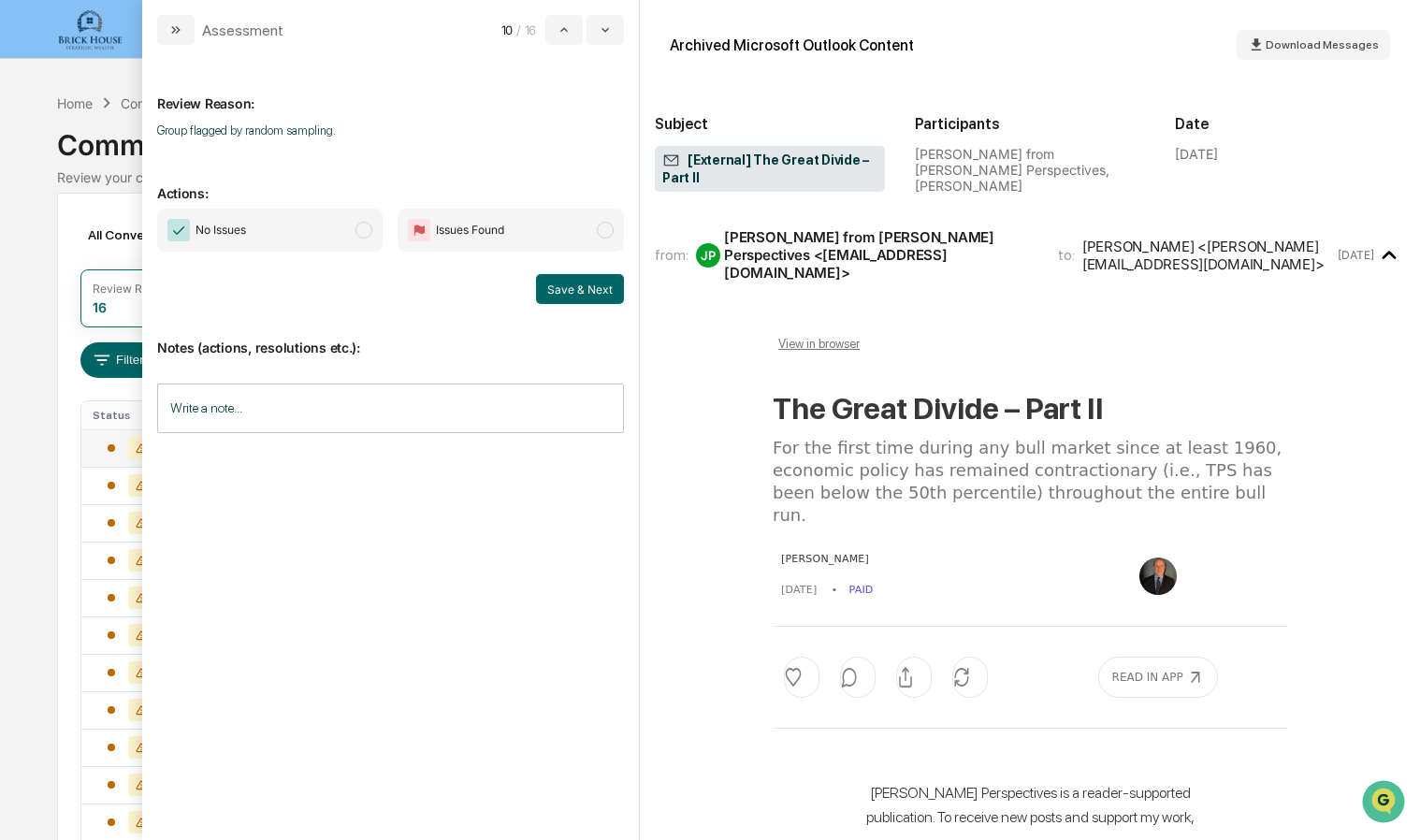
click at [371, 230] on span "modal" at bounding box center [364, 230] width 16 height 16
click at [586, 275] on button "Save & Next" at bounding box center [580, 289] width 88 height 30
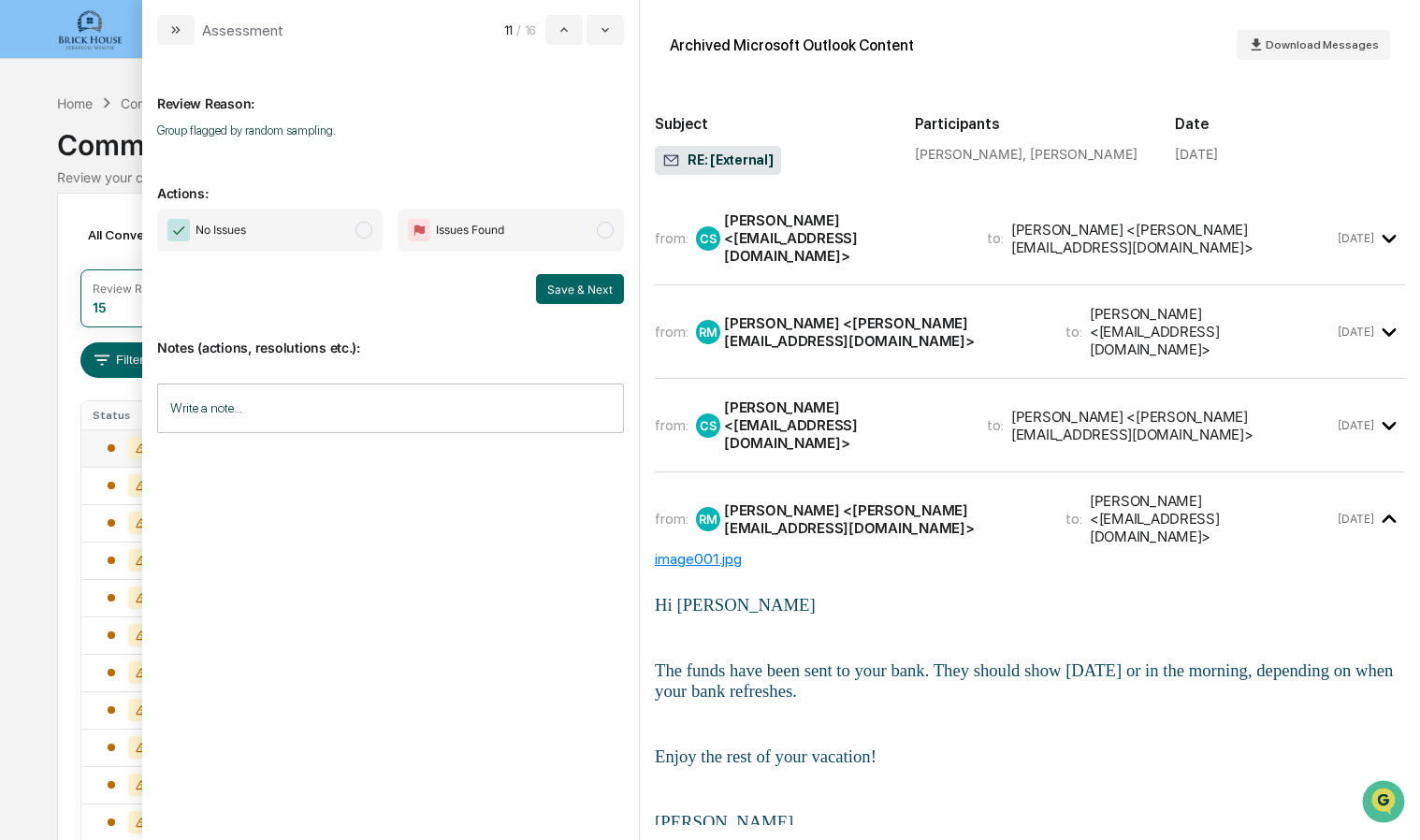
click at [378, 236] on span "No Issues" at bounding box center [270, 230] width 226 height 43
click at [965, 399] on div "[PERSON_NAME] <[EMAIL_ADDRESS][DOMAIN_NAME]>" at bounding box center [845, 425] width 241 height 53
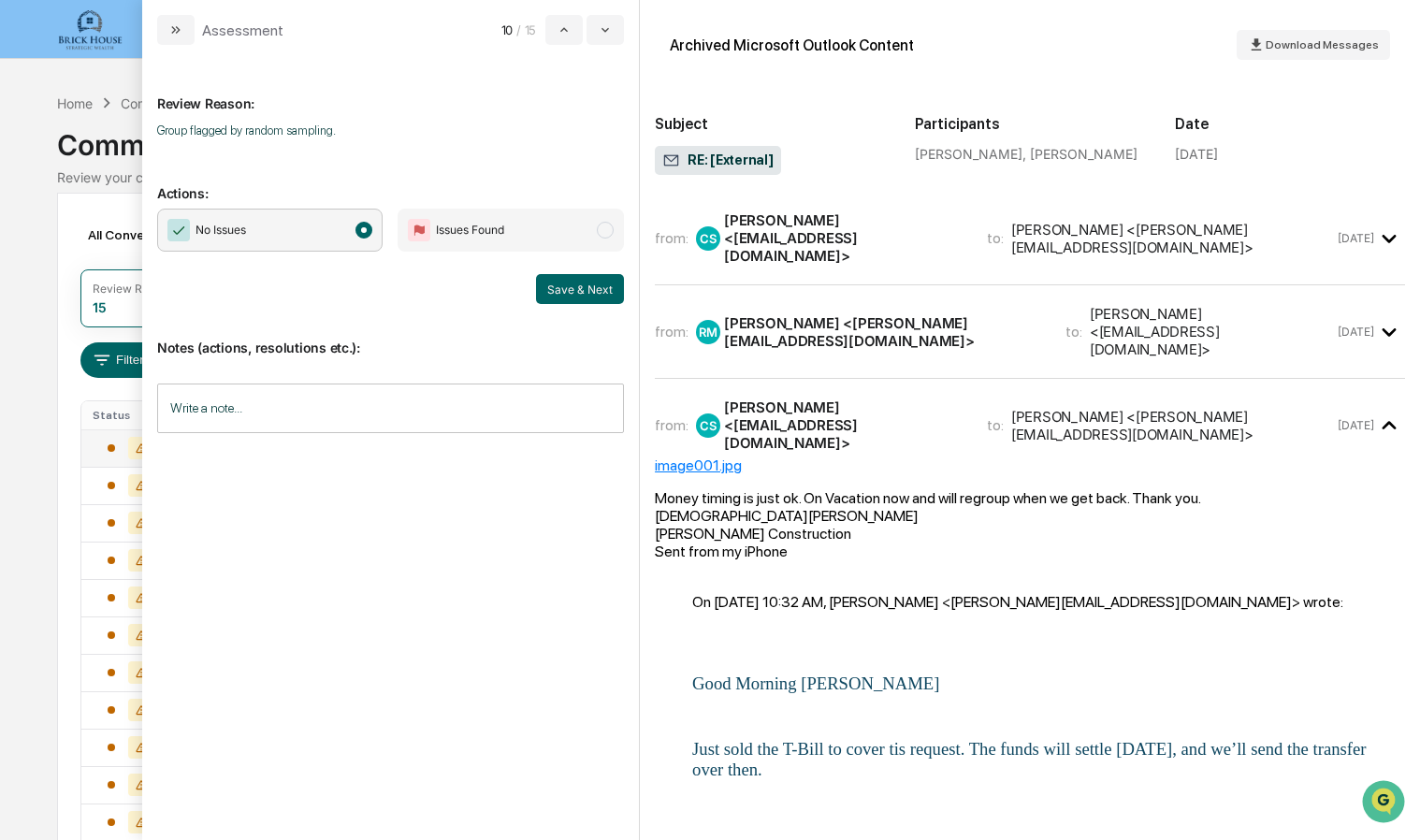
click at [905, 314] on div "[PERSON_NAME] <[PERSON_NAME][EMAIL_ADDRESS][DOMAIN_NAME]>" at bounding box center [884, 332] width 319 height 36
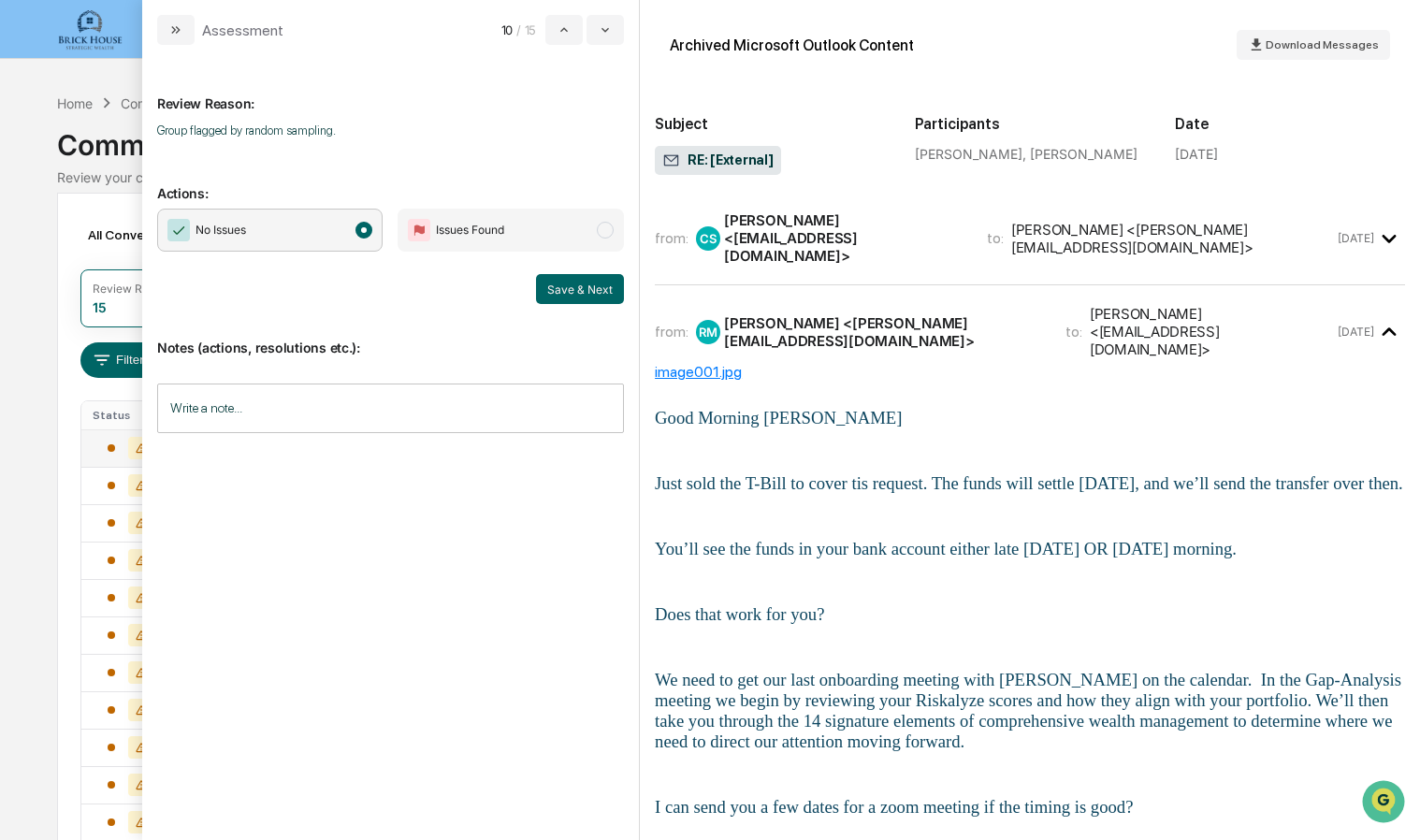
click at [885, 231] on div "[PERSON_NAME] <[EMAIL_ADDRESS][DOMAIN_NAME]>" at bounding box center [845, 238] width 241 height 53
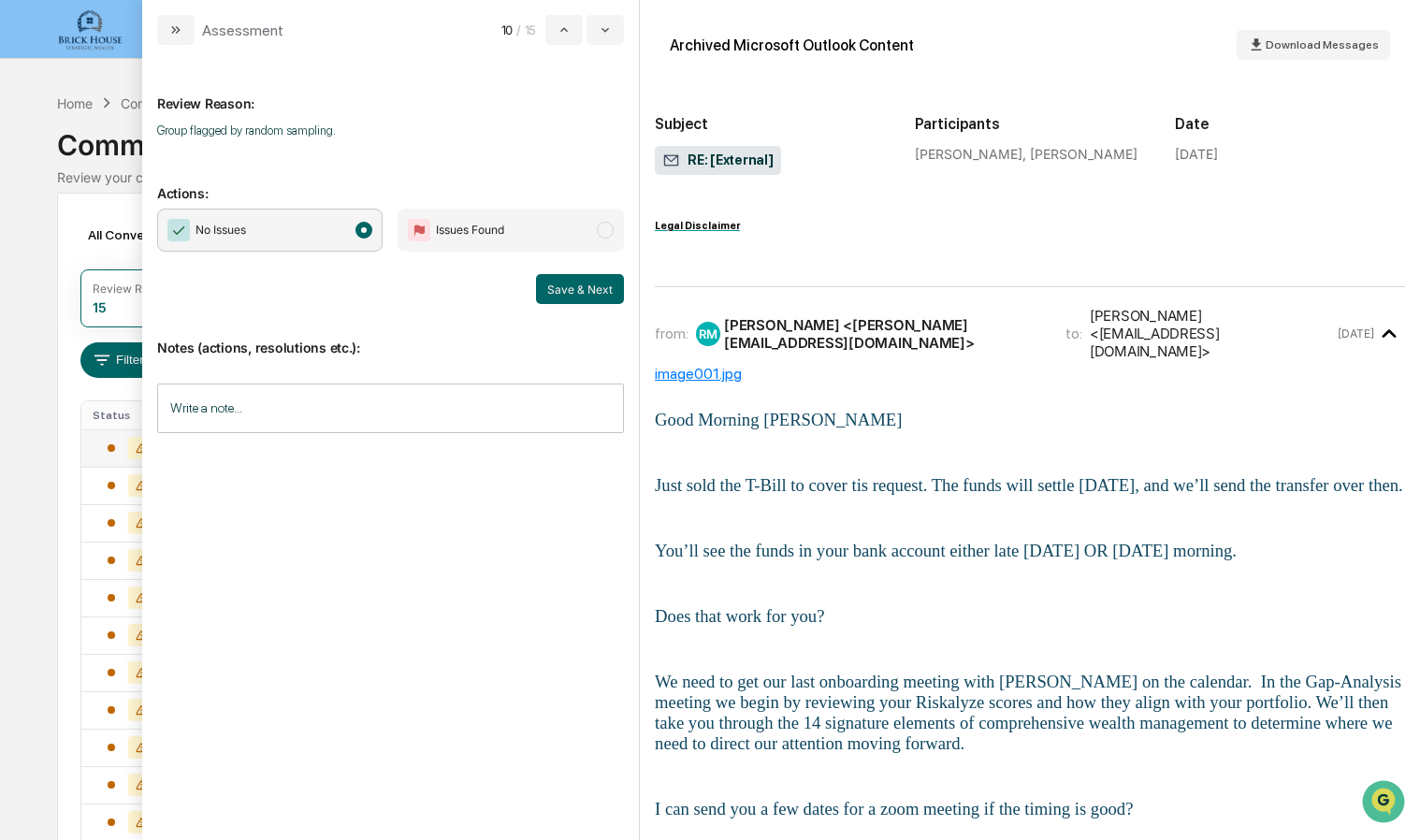
scroll to position [335, 0]
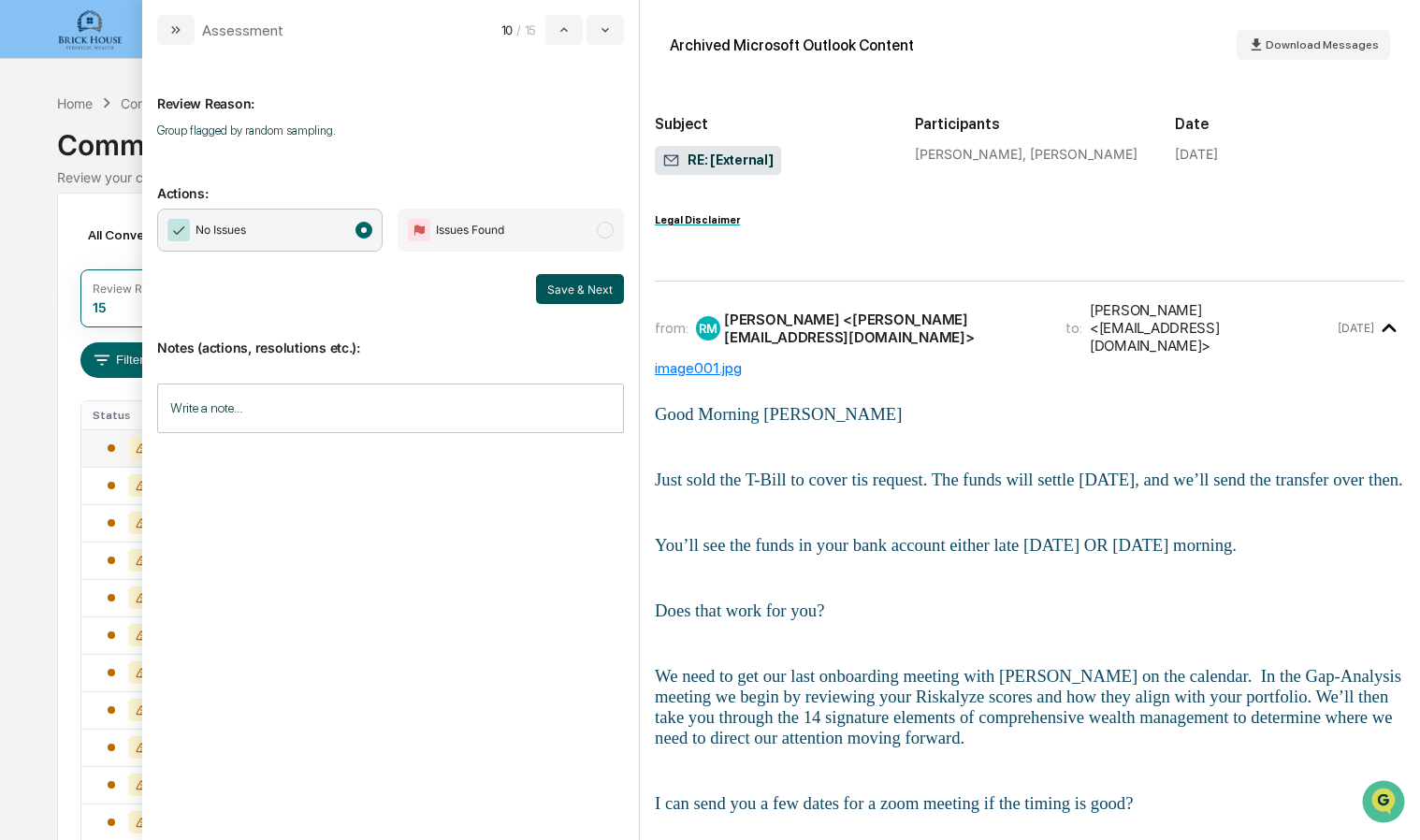
click at [575, 284] on button "Save & Next" at bounding box center [580, 289] width 88 height 30
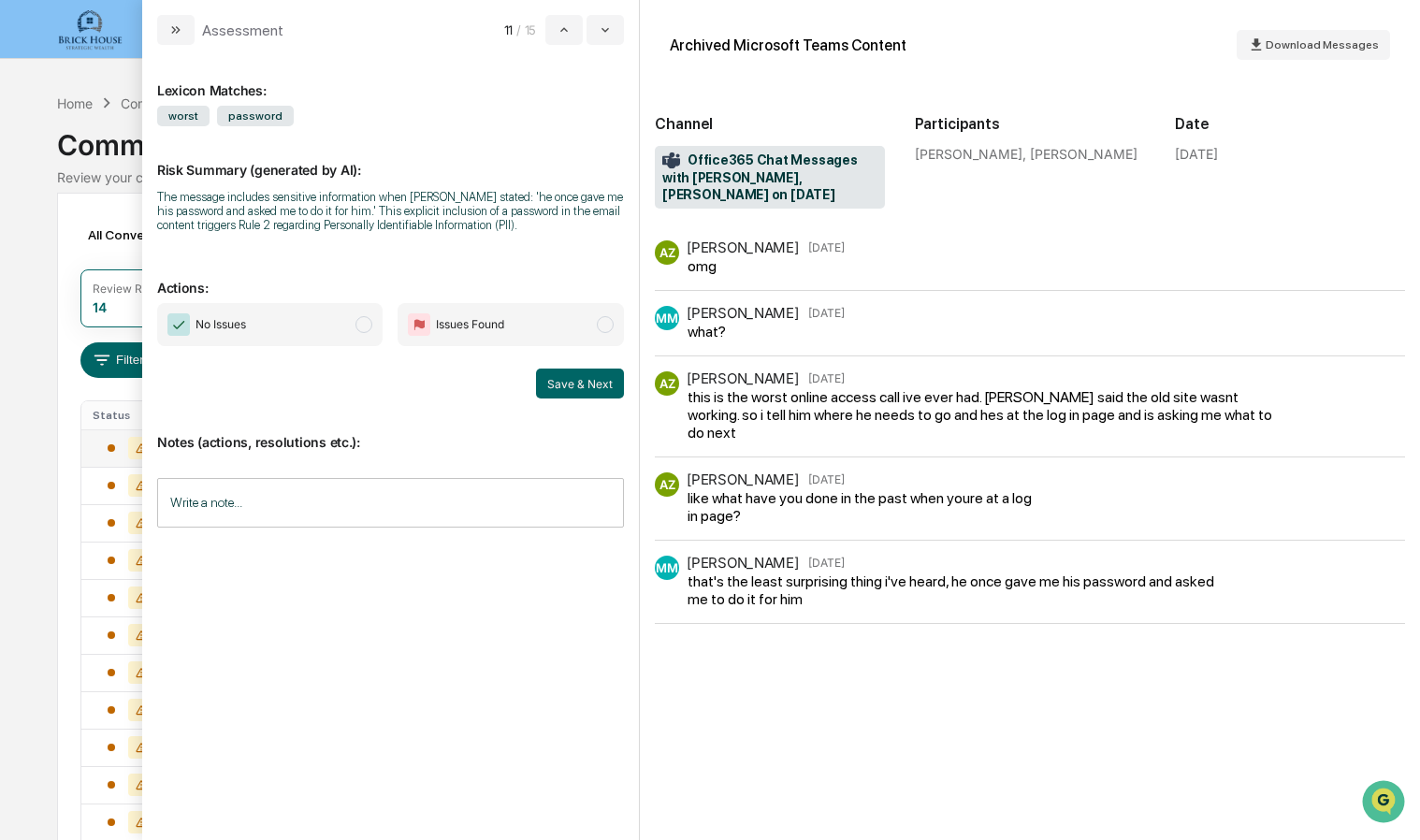
click at [367, 320] on span "modal" at bounding box center [364, 324] width 16 height 16
click at [566, 391] on button "Save & Next" at bounding box center [580, 383] width 88 height 30
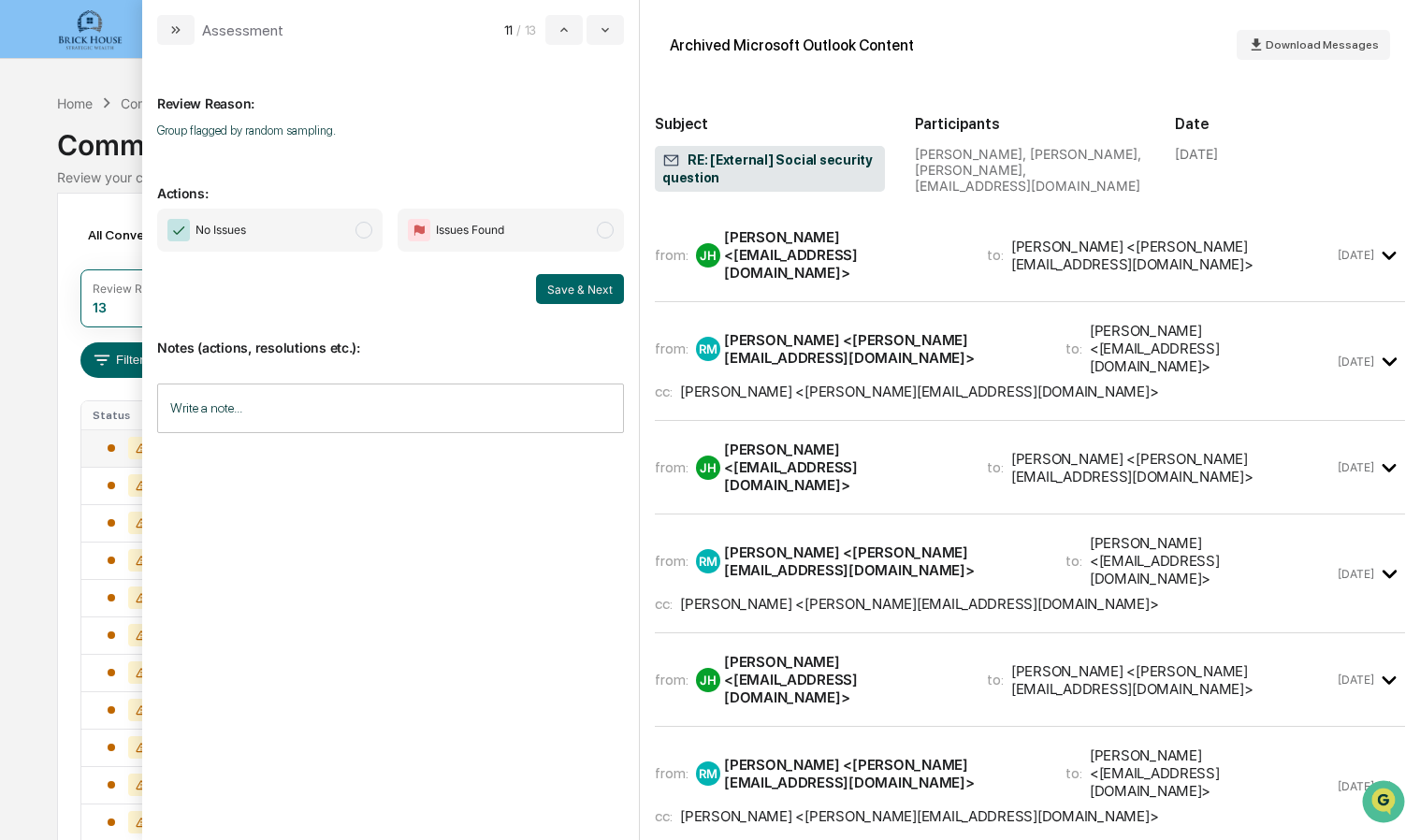
click at [370, 234] on span "modal" at bounding box center [364, 230] width 16 height 16
click at [562, 285] on button "Save & Next" at bounding box center [580, 289] width 88 height 30
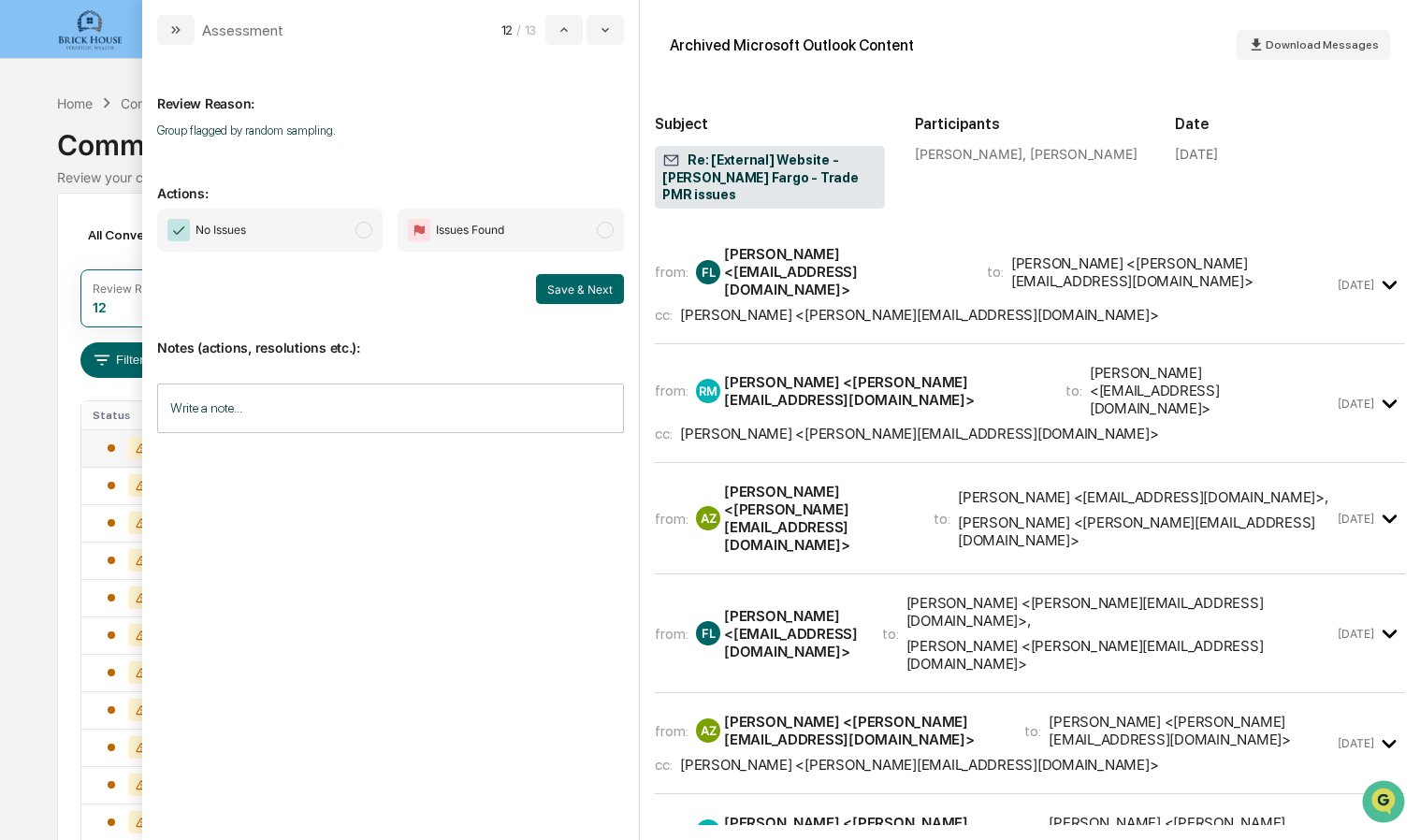
click at [365, 227] on span "modal" at bounding box center [364, 230] width 16 height 16
click at [559, 288] on button "Save & Next" at bounding box center [580, 289] width 88 height 30
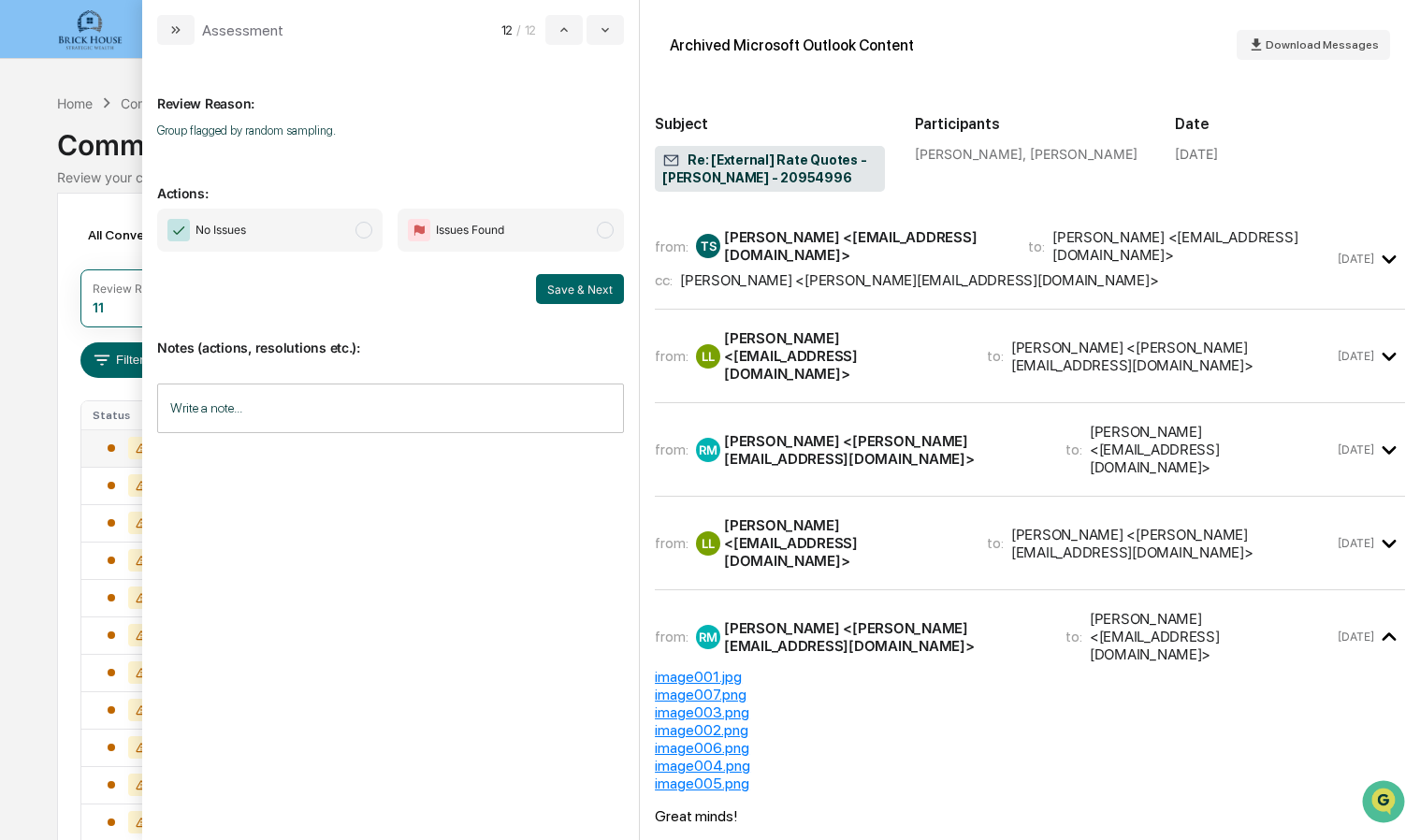
click at [365, 233] on span "modal" at bounding box center [364, 230] width 16 height 16
click at [577, 296] on button "Save & Next" at bounding box center [580, 289] width 88 height 30
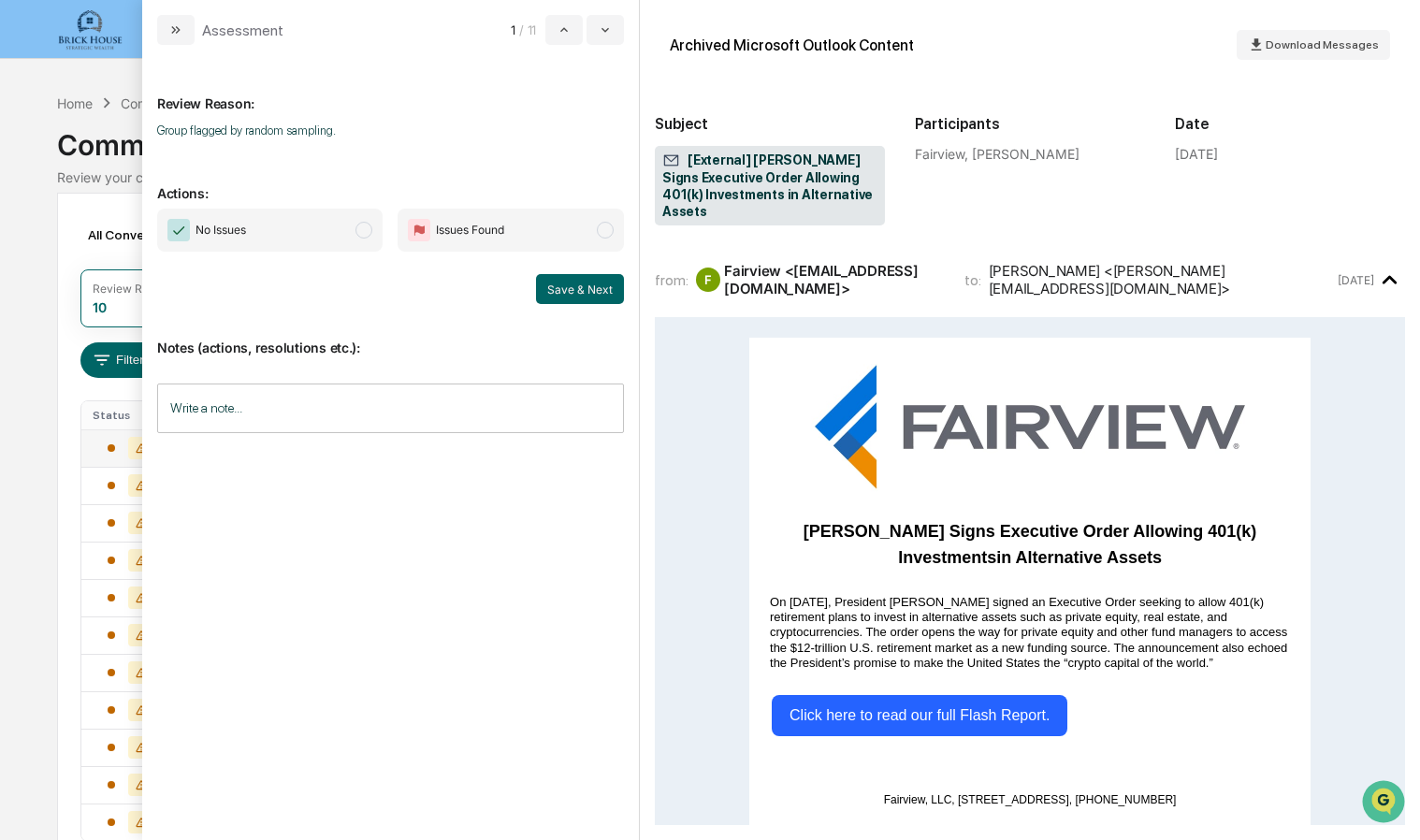
click at [365, 229] on span "modal" at bounding box center [364, 230] width 16 height 16
click at [576, 298] on button "Save & Next" at bounding box center [580, 289] width 88 height 30
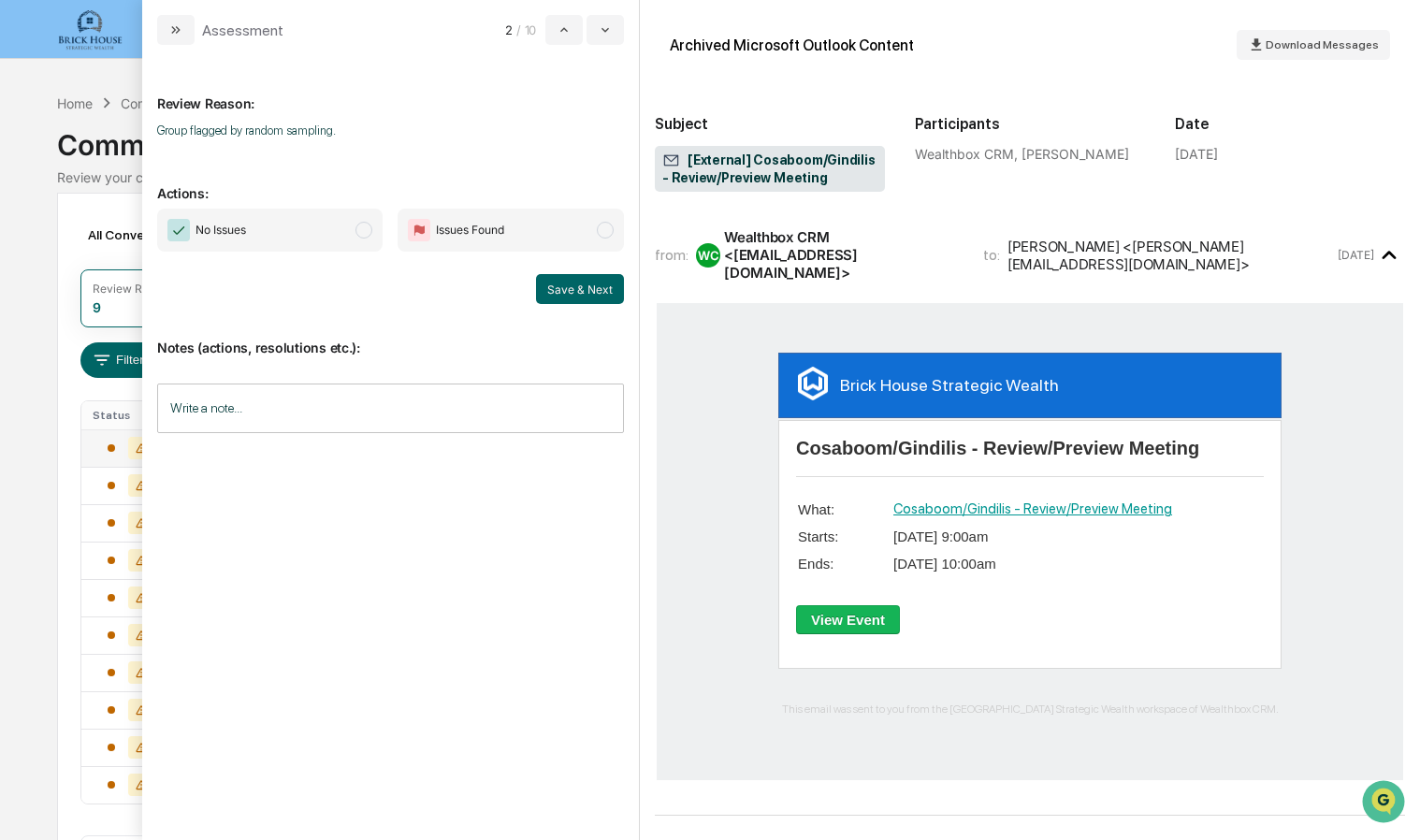
click at [366, 226] on span "modal" at bounding box center [364, 230] width 16 height 16
click at [557, 298] on button "Save & Next" at bounding box center [580, 289] width 88 height 30
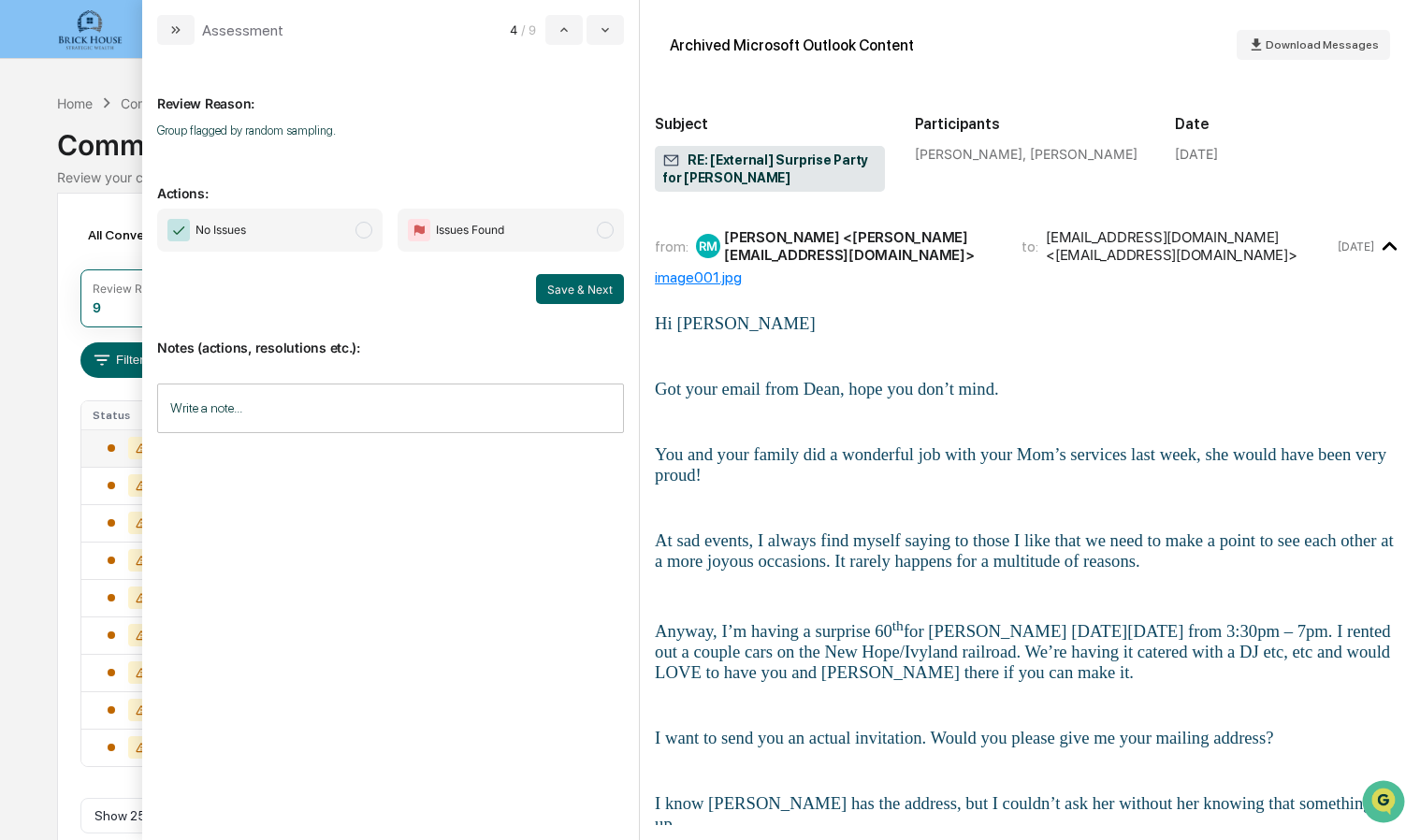
click at [371, 226] on span "modal" at bounding box center [364, 230] width 16 height 16
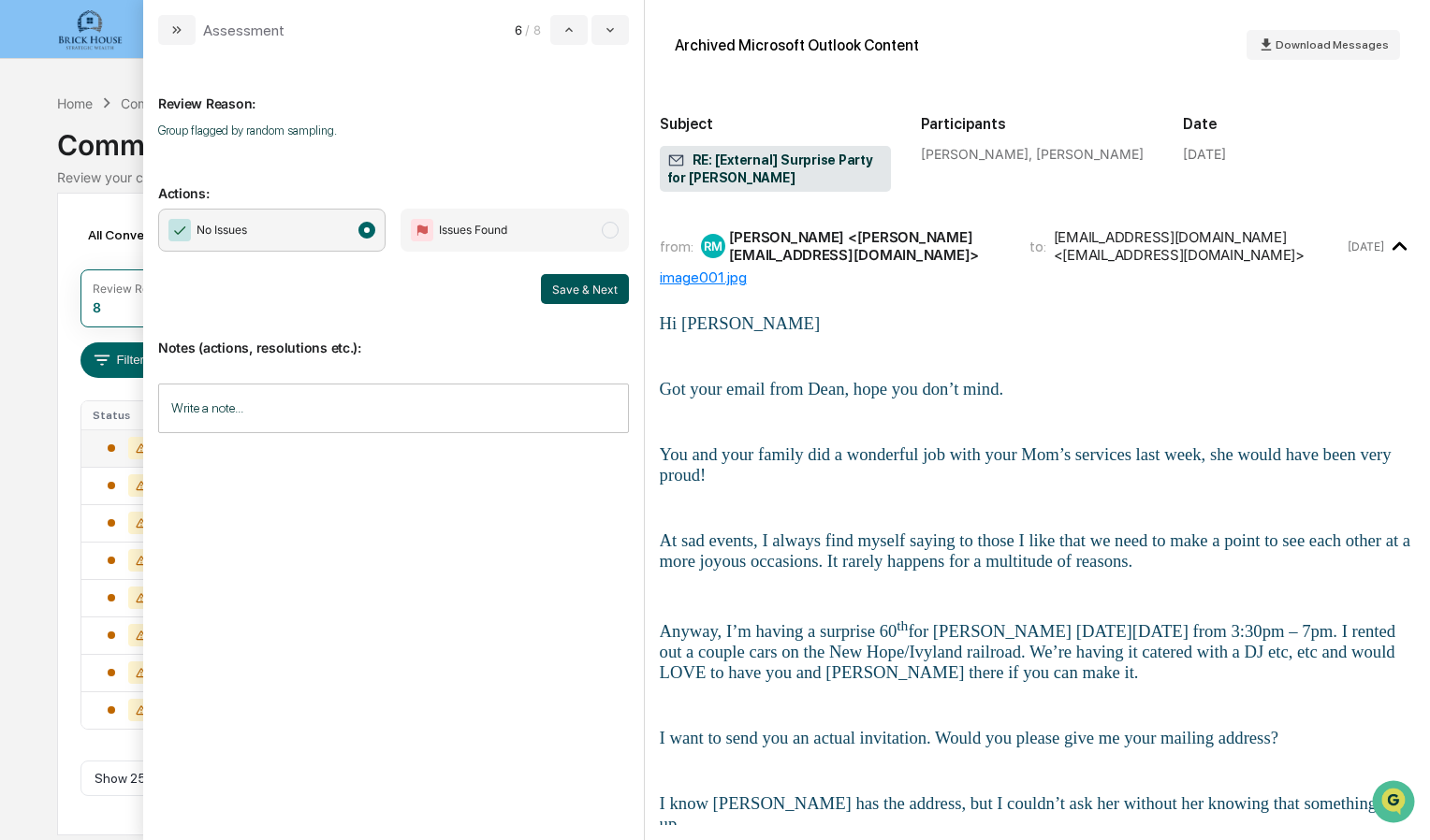
click at [582, 294] on button "Save & Next" at bounding box center [585, 289] width 88 height 30
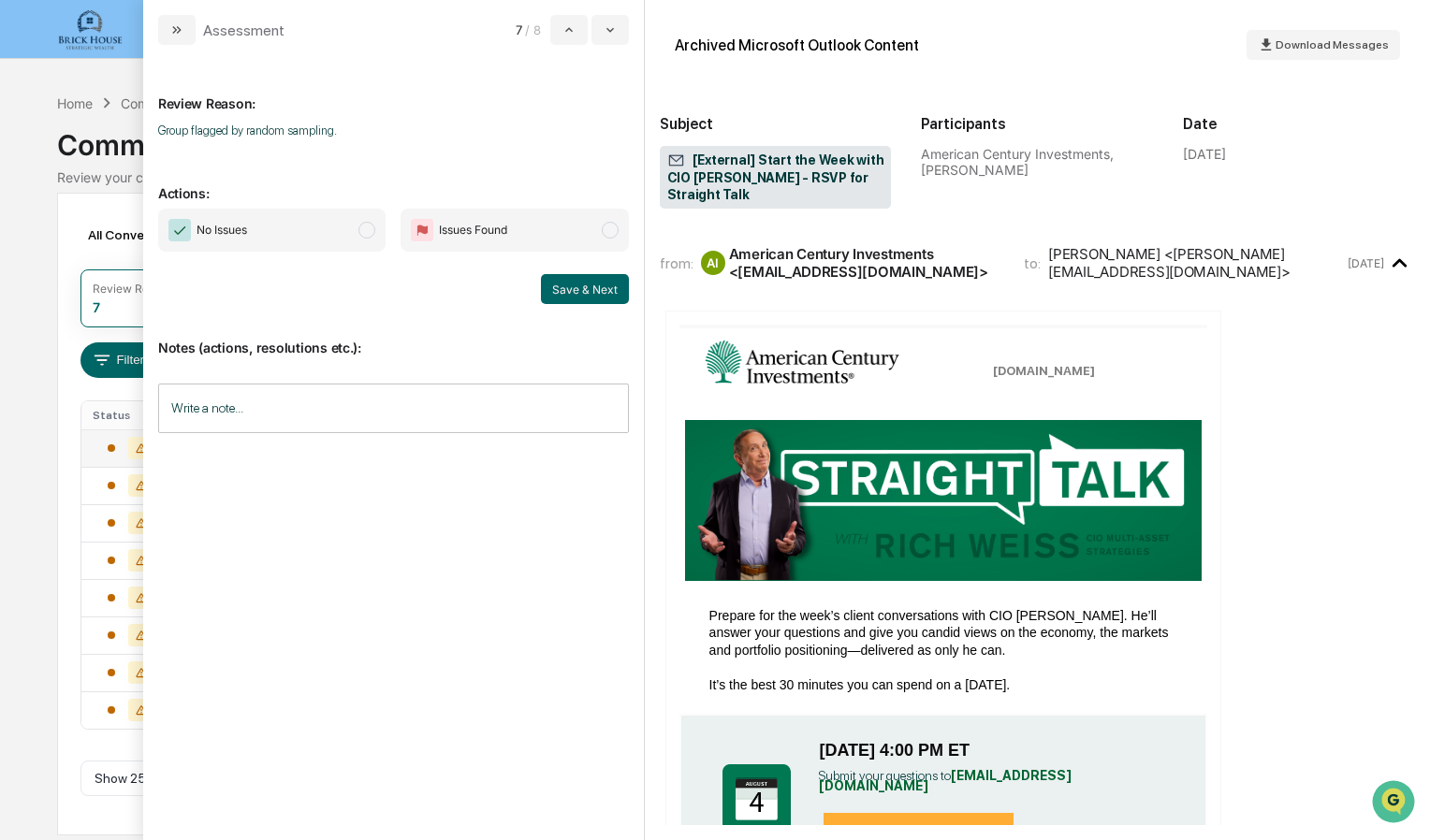
click at [368, 232] on span "modal" at bounding box center [366, 230] width 16 height 16
click at [565, 285] on button "Save & Next" at bounding box center [585, 289] width 88 height 30
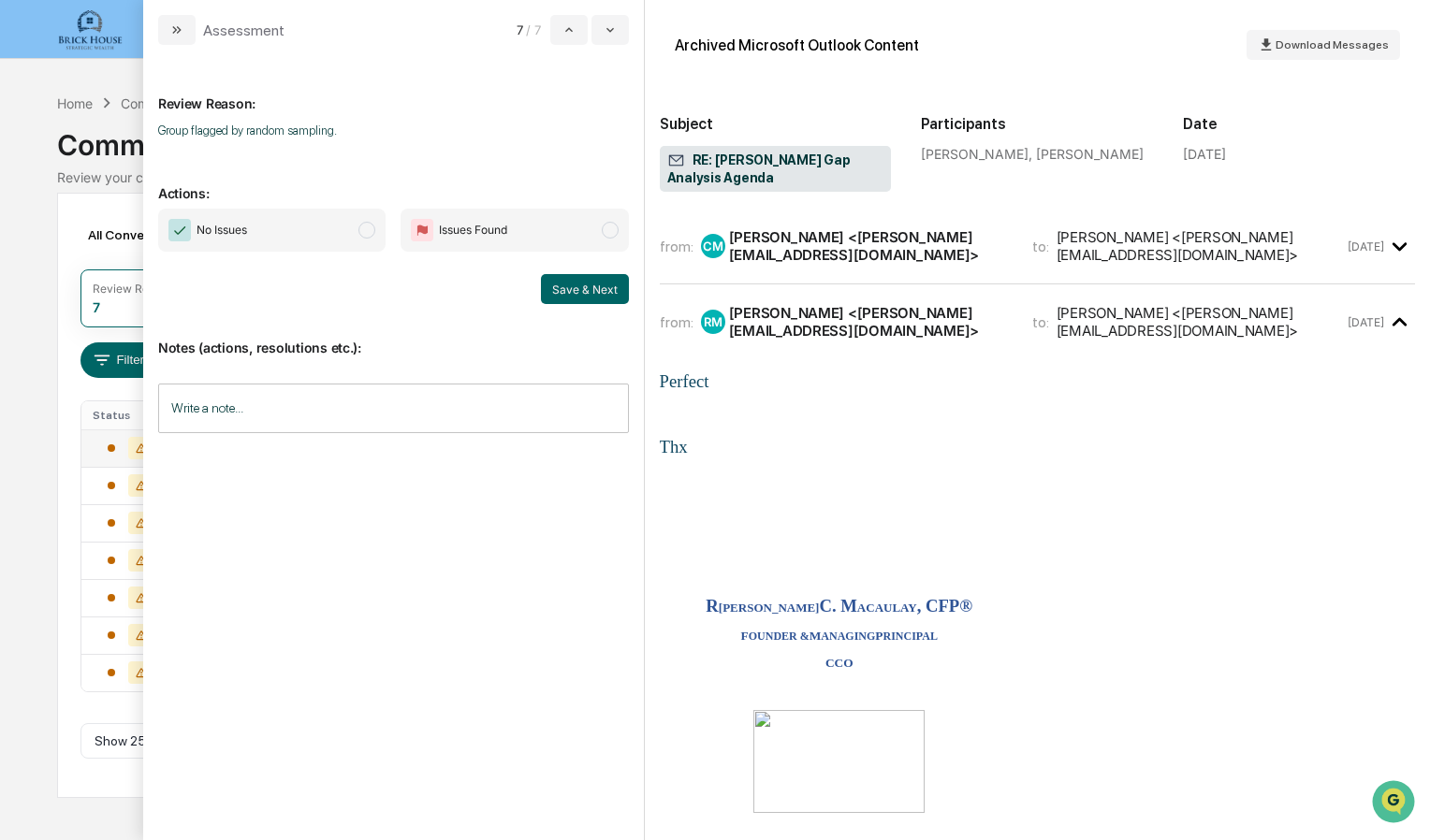
click at [366, 232] on span "modal" at bounding box center [366, 230] width 16 height 16
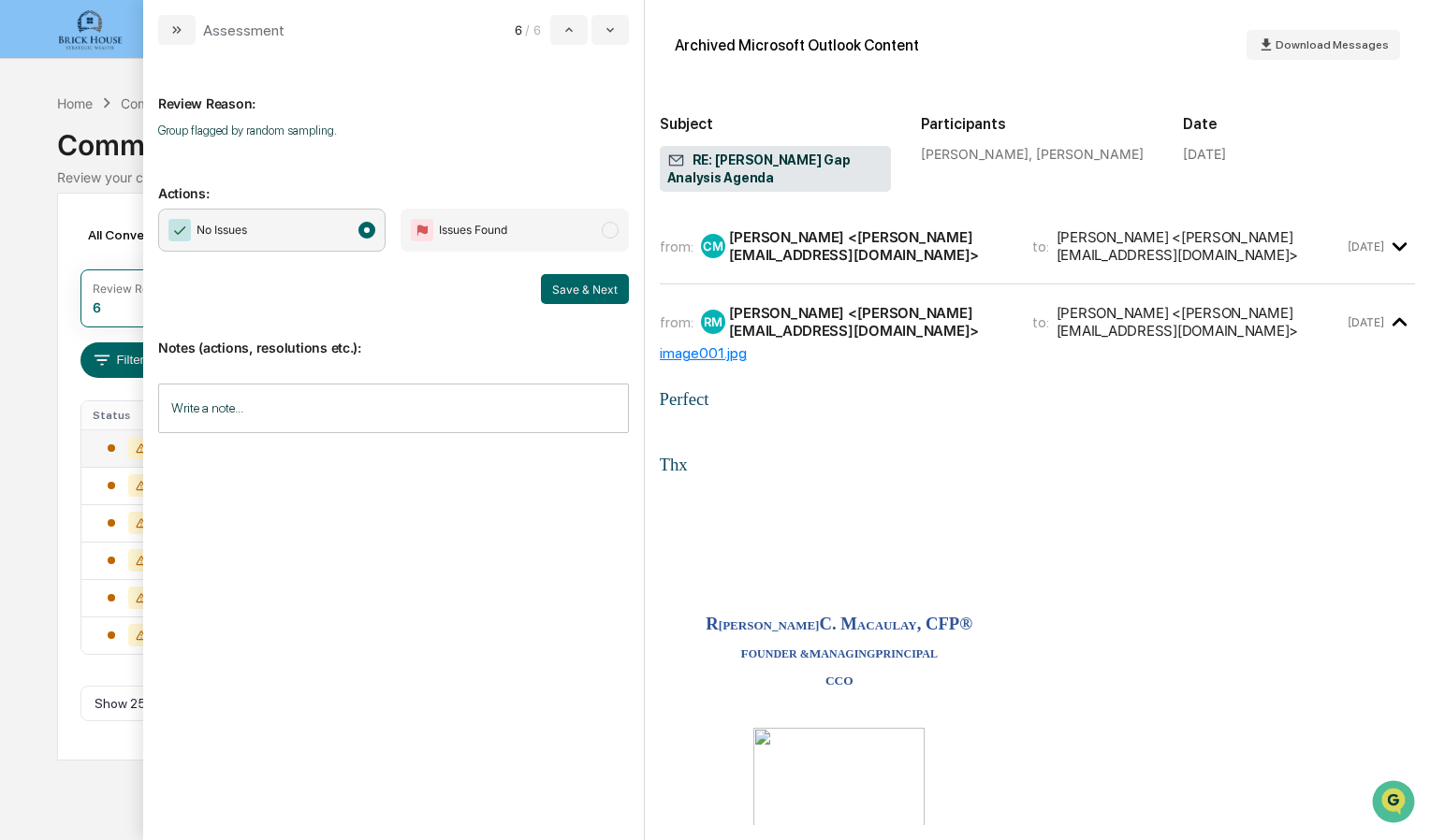
click at [805, 232] on div "[PERSON_NAME] <[PERSON_NAME][EMAIL_ADDRESS][DOMAIN_NAME]>" at bounding box center [869, 245] width 280 height 36
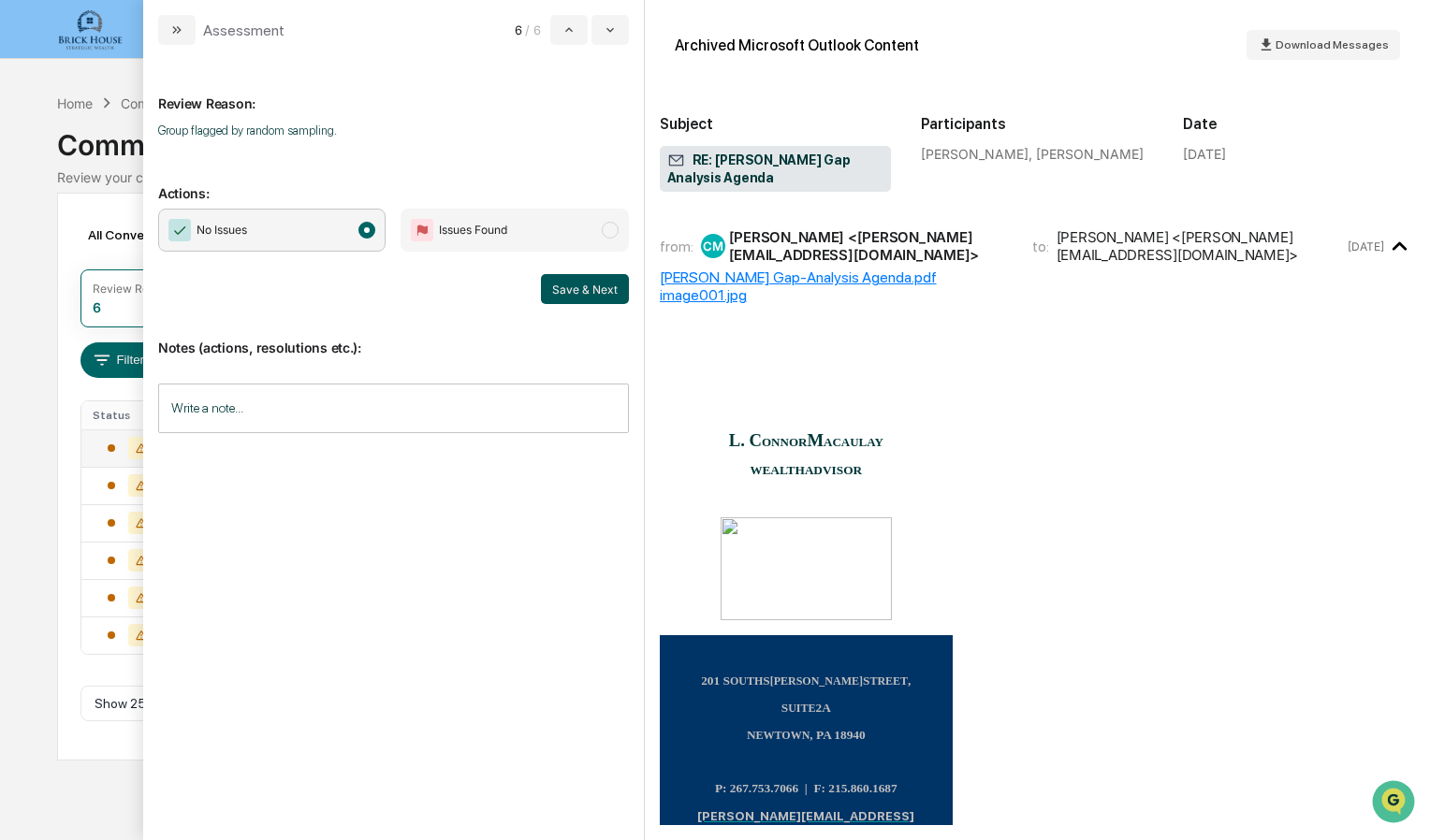
click at [571, 294] on button "Save & Next" at bounding box center [585, 289] width 88 height 30
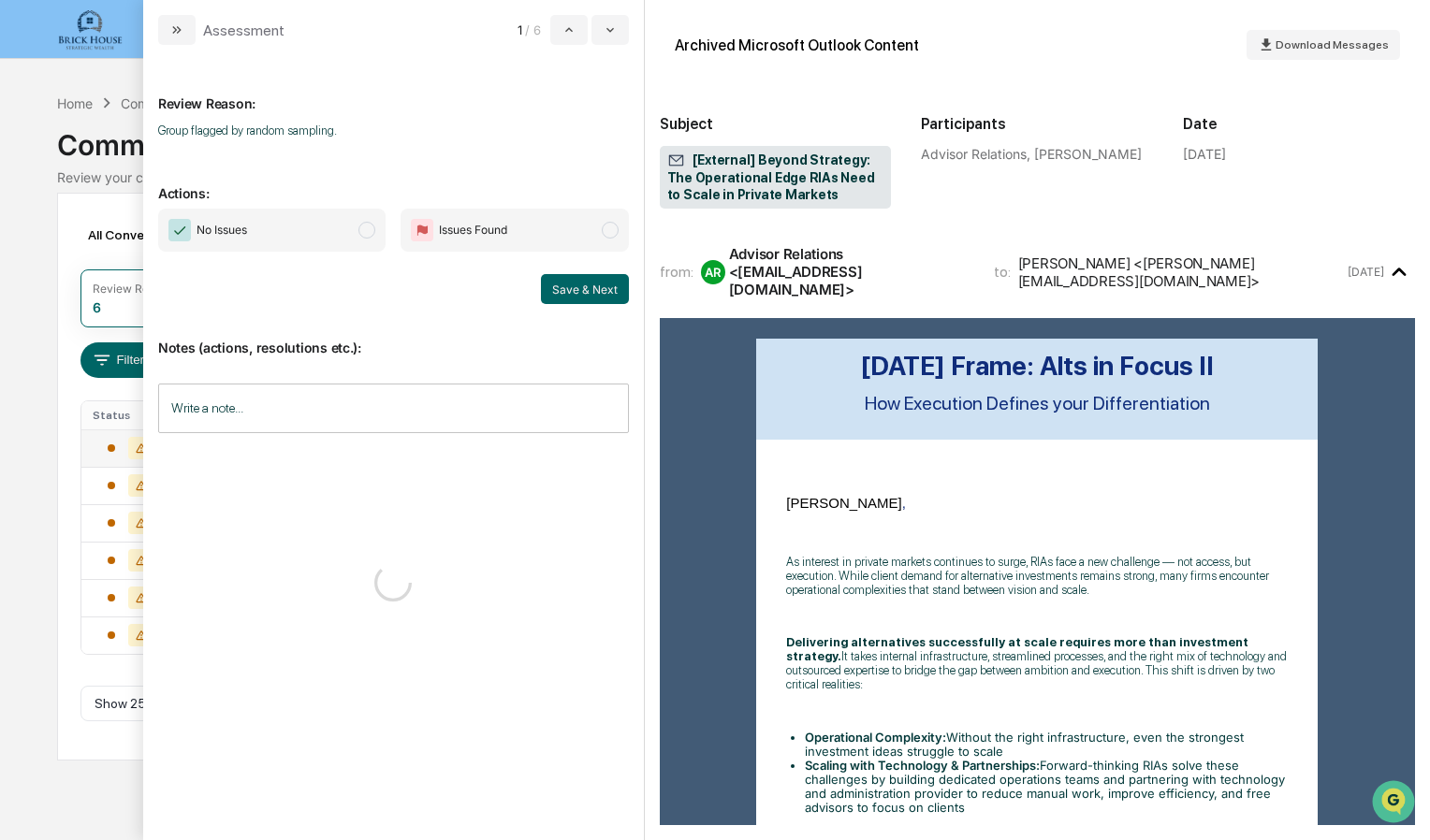
click at [376, 236] on span "No Issues" at bounding box center [272, 230] width 227 height 43
click at [554, 279] on button "Save & Next" at bounding box center [585, 289] width 88 height 30
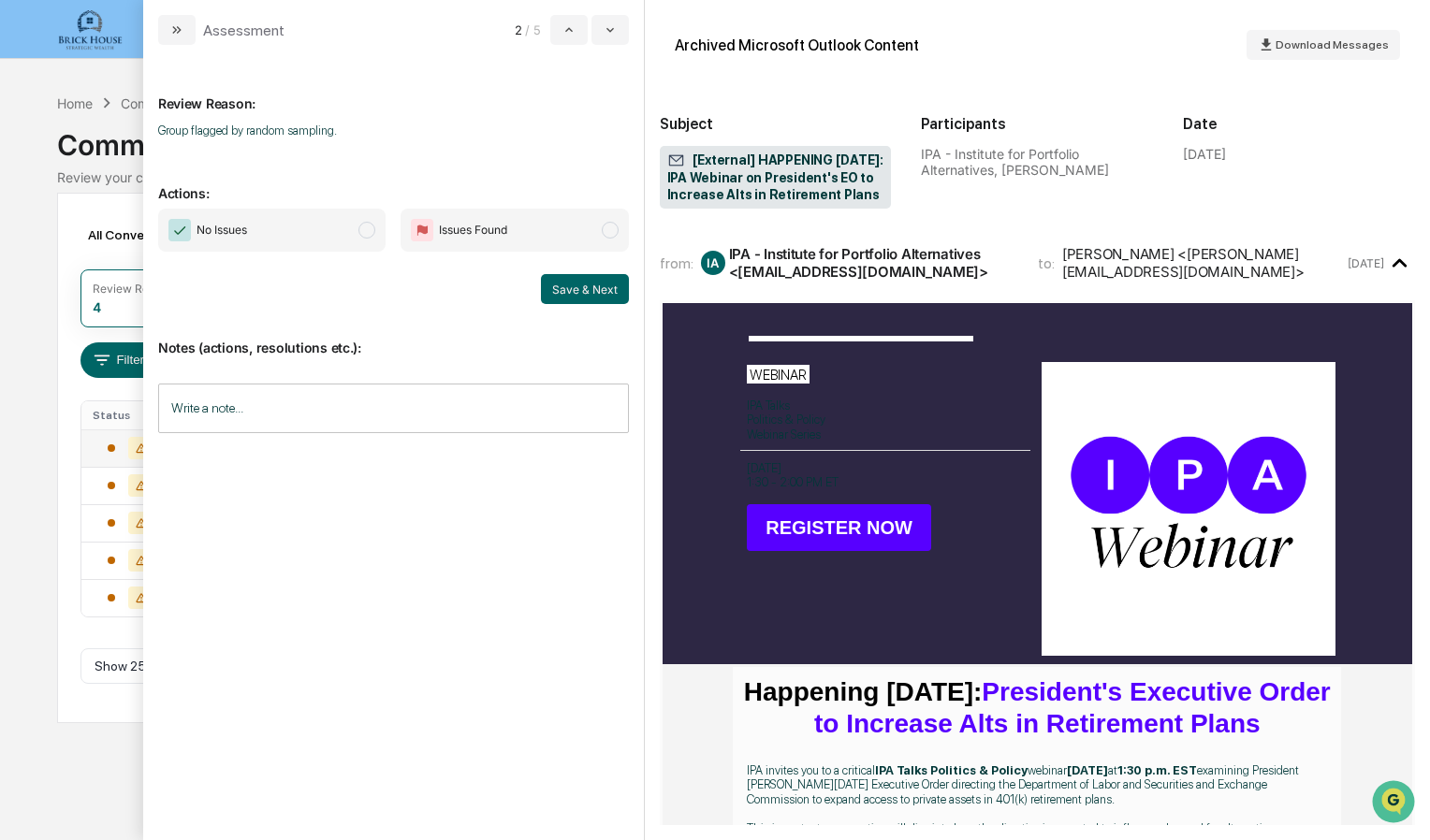
click at [372, 234] on span "modal" at bounding box center [366, 230] width 16 height 16
click at [572, 268] on div "No Issues Issues Found Save & Next" at bounding box center [393, 256] width 471 height 95
click at [578, 278] on button "Save & Next" at bounding box center [585, 289] width 88 height 30
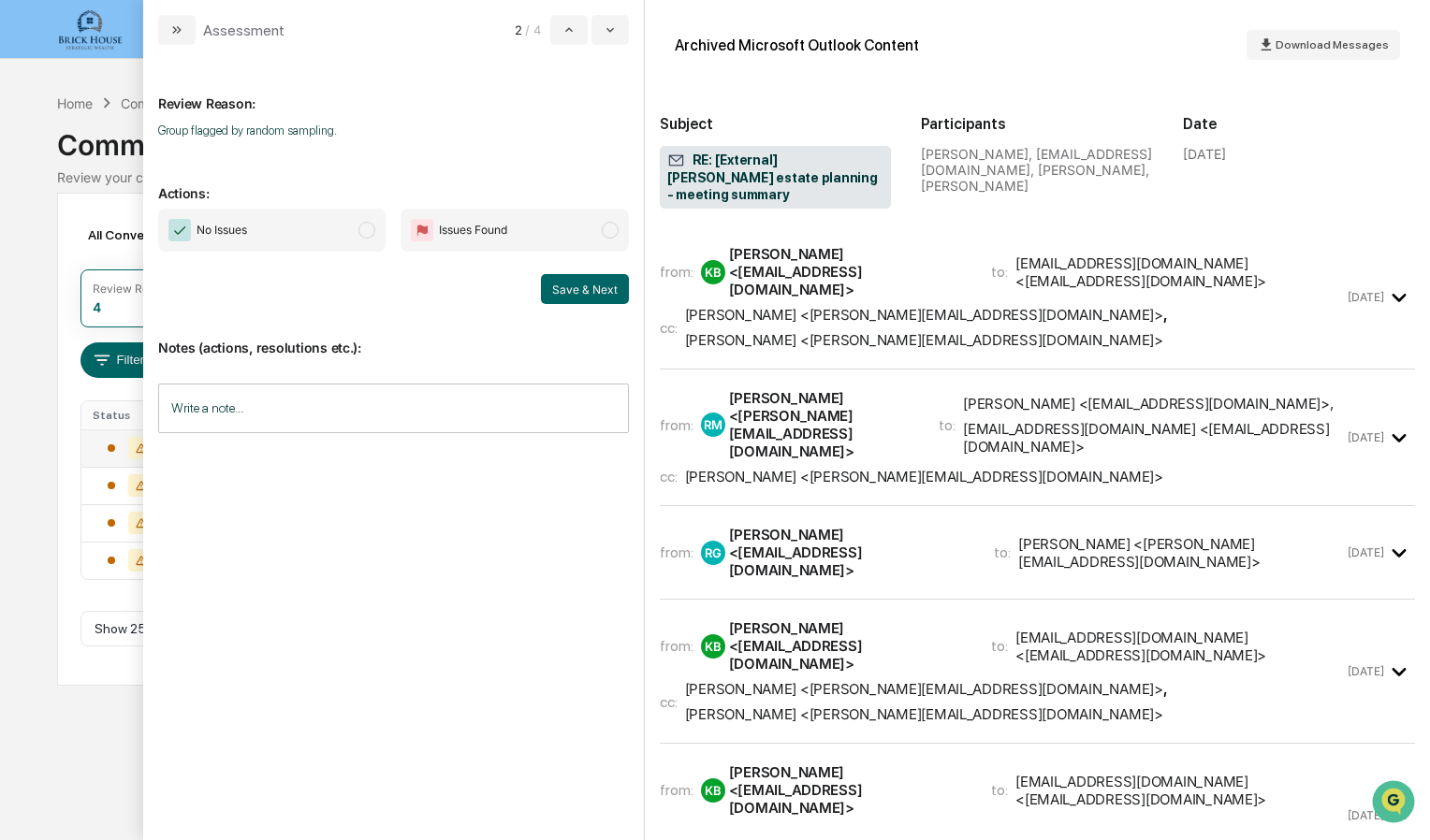
click at [376, 231] on span "No Issues" at bounding box center [272, 230] width 227 height 43
click at [563, 290] on button "Save & Next" at bounding box center [585, 289] width 88 height 30
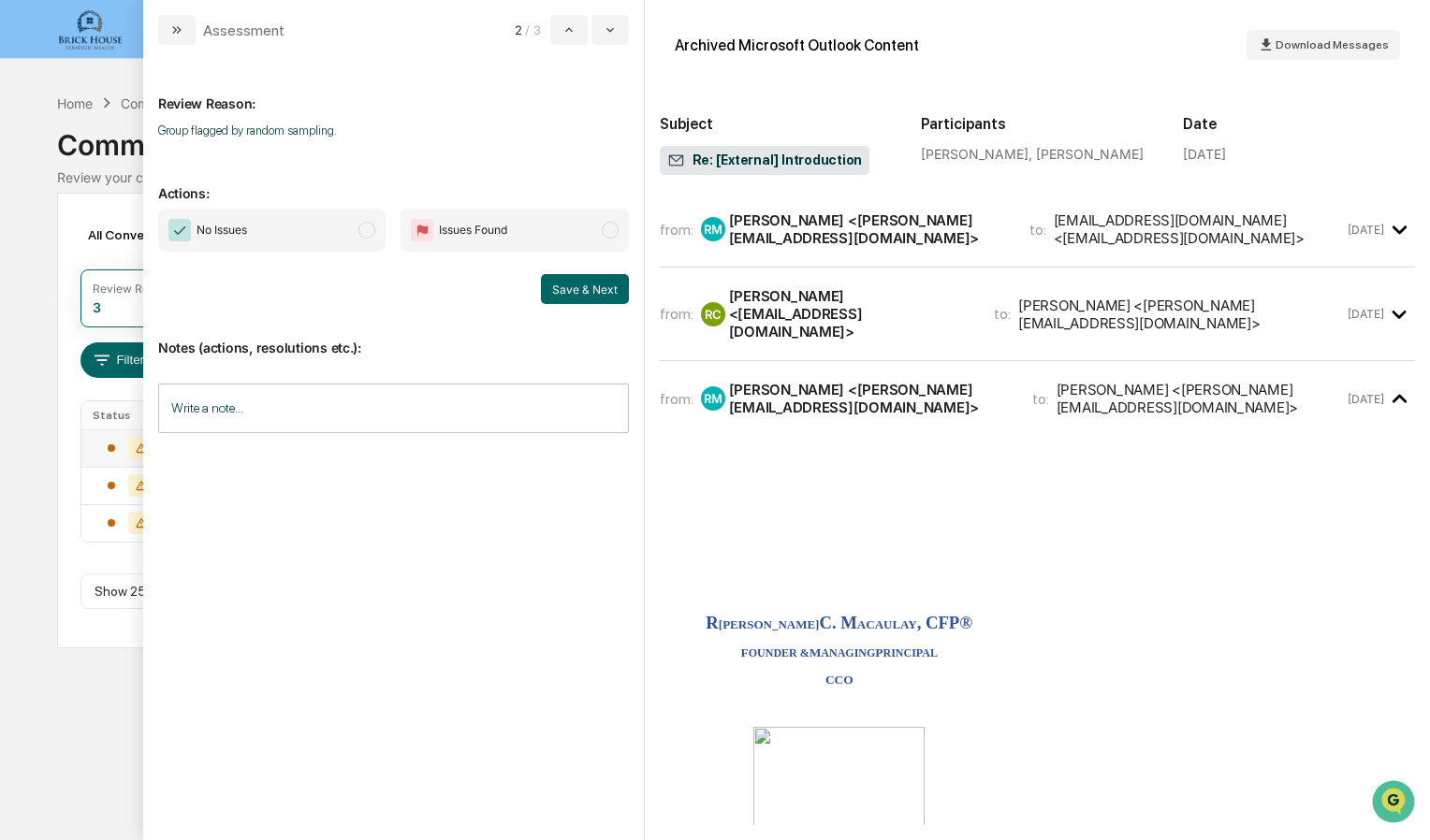
click at [358, 238] on span "No Issues" at bounding box center [272, 230] width 227 height 43
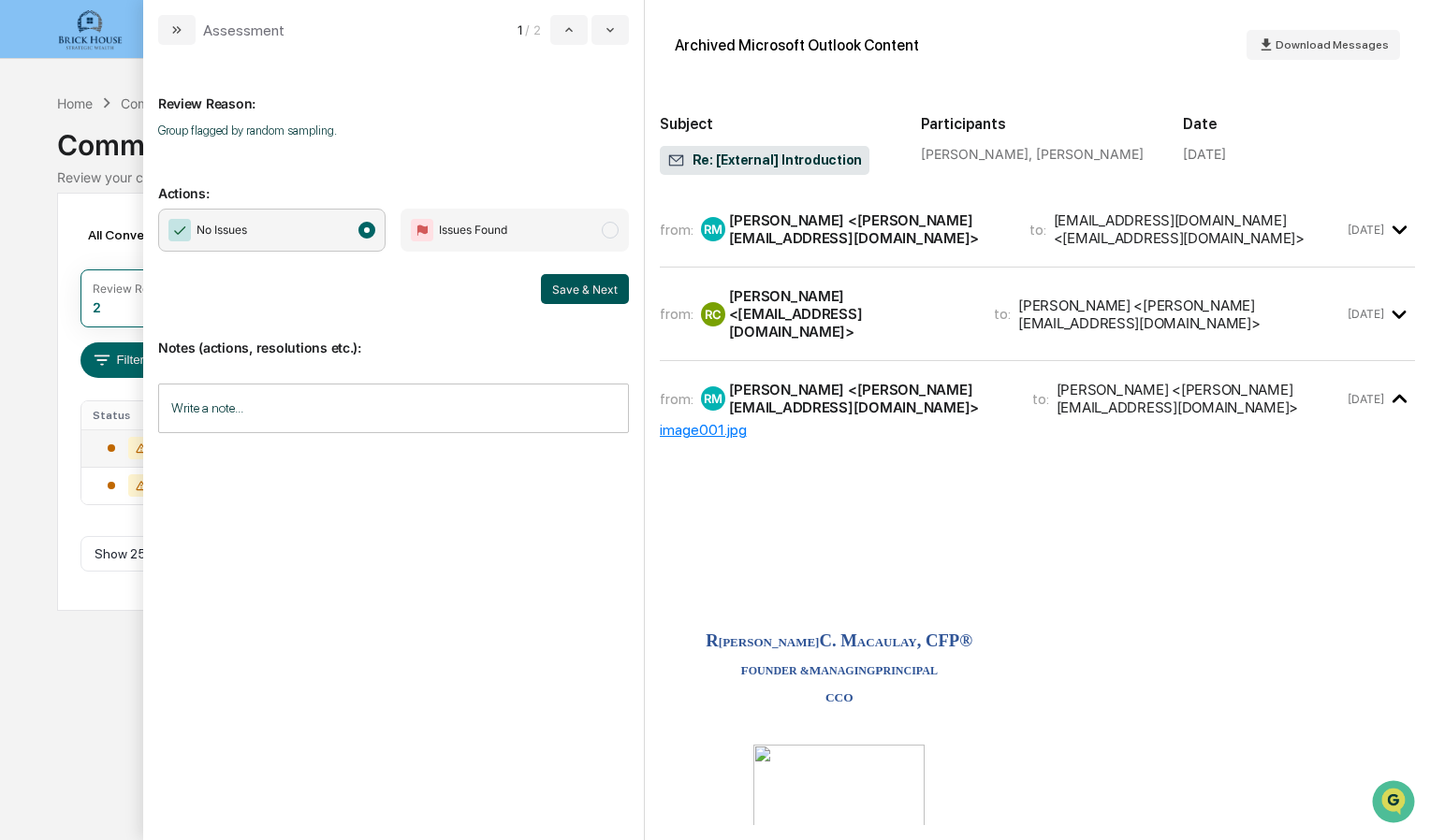
click at [574, 294] on button "Save & Next" at bounding box center [585, 289] width 88 height 30
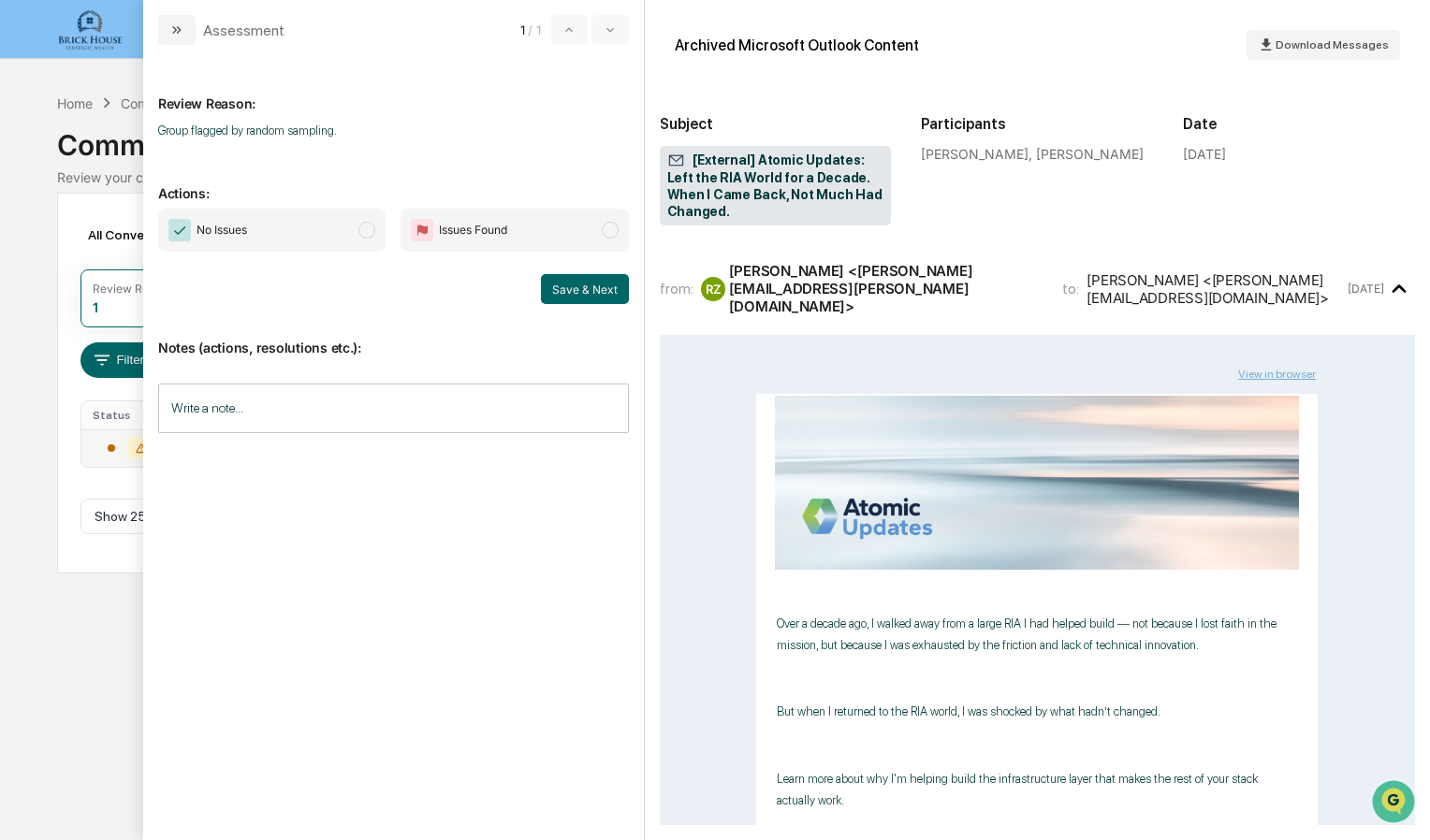
click at [352, 226] on span "No Issues" at bounding box center [272, 230] width 227 height 43
click at [603, 288] on button "Save & Next" at bounding box center [585, 289] width 88 height 30
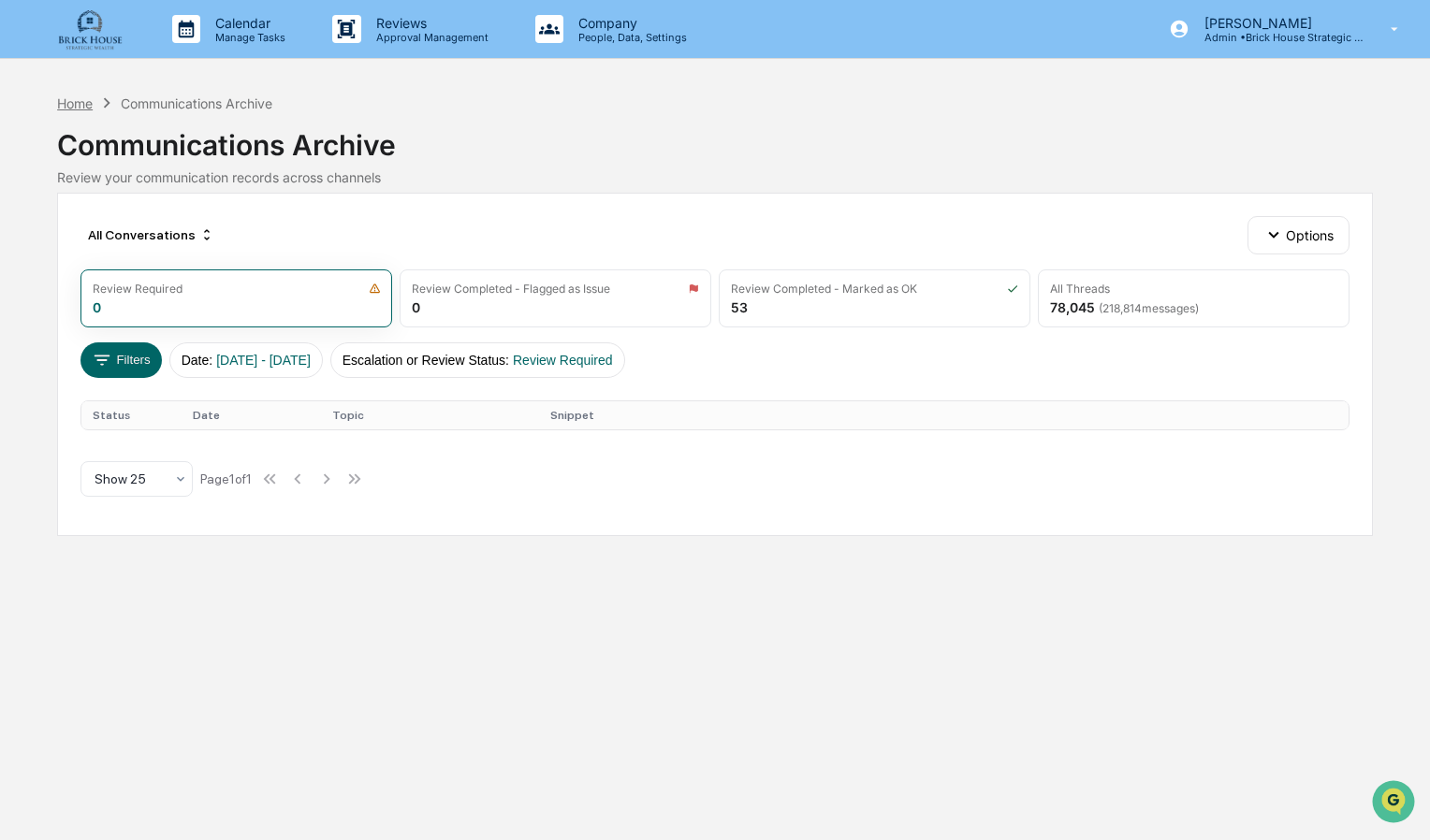
click at [88, 99] on div "Home" at bounding box center [75, 103] width 36 height 16
